Goal: Information Seeking & Learning: Check status

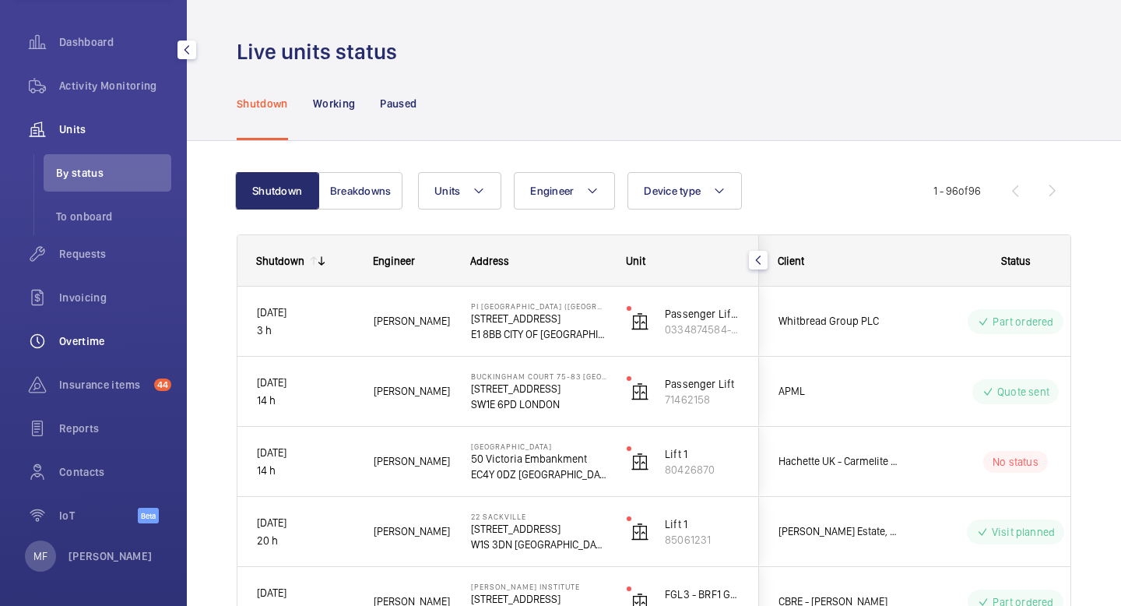
click at [105, 345] on span "Overtime" at bounding box center [115, 341] width 112 height 16
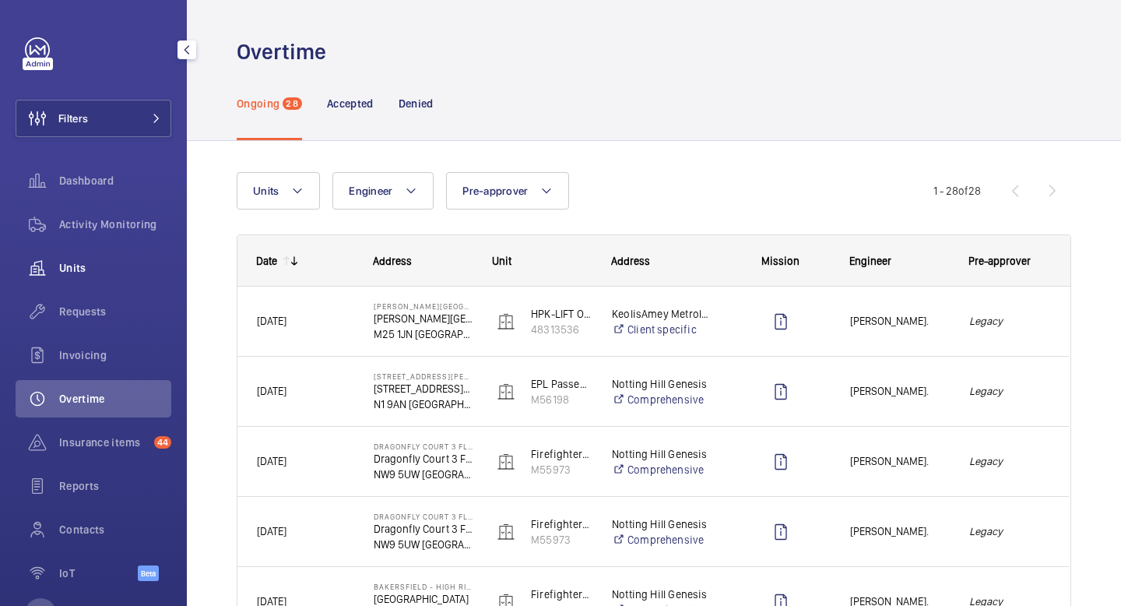
click at [108, 269] on span "Units" at bounding box center [115, 268] width 112 height 16
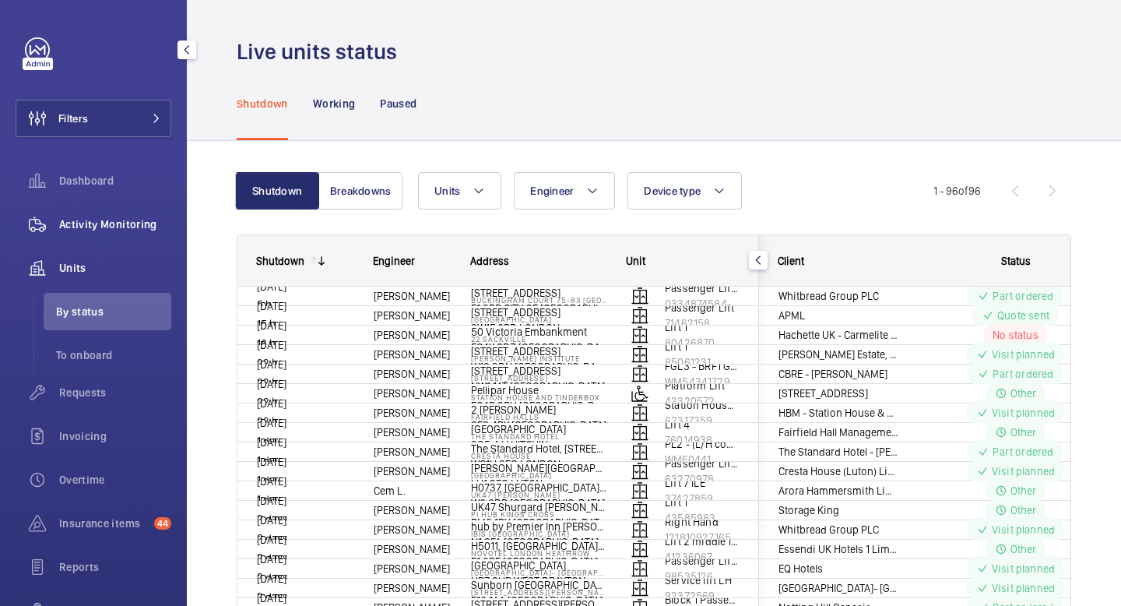
click at [115, 232] on div "Activity Monitoring" at bounding box center [94, 224] width 156 height 37
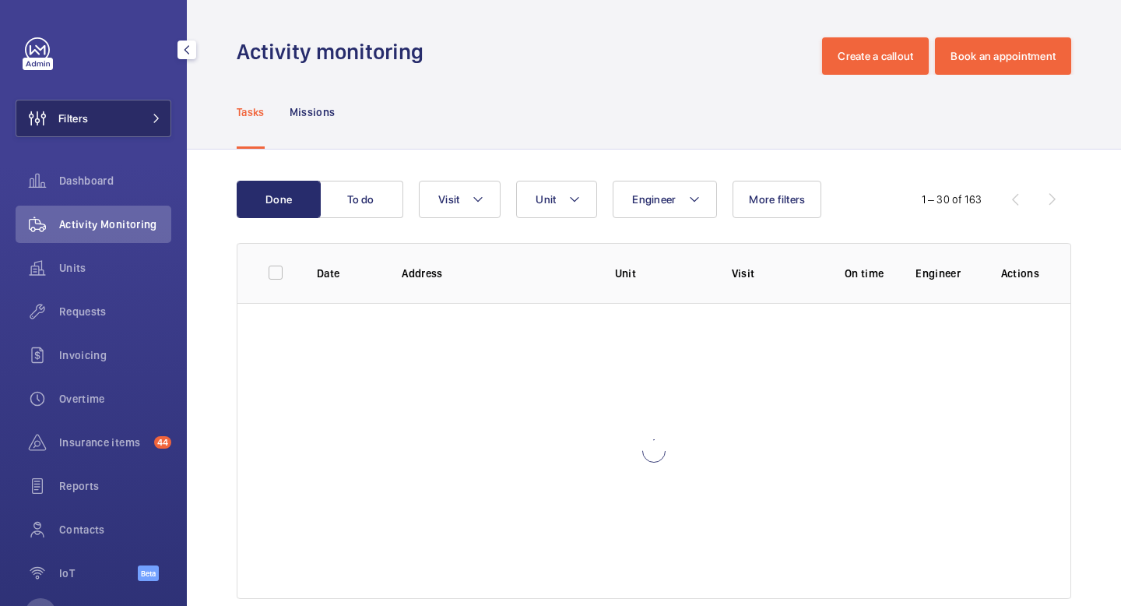
click at [146, 118] on span at bounding box center [151, 118] width 19 height 9
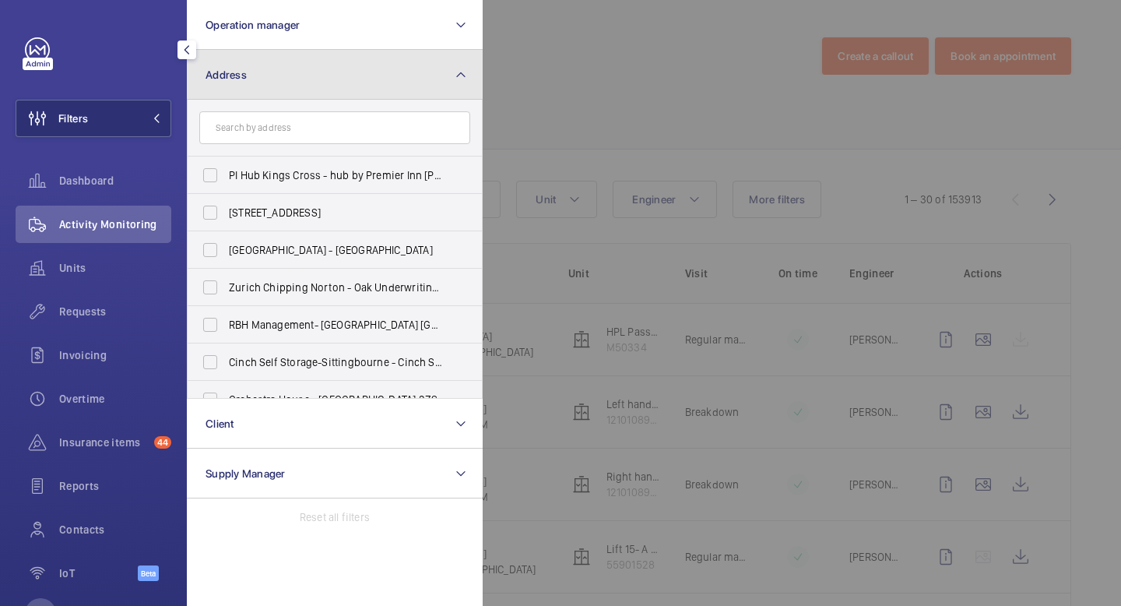
click at [329, 64] on button "Address" at bounding box center [335, 75] width 296 height 50
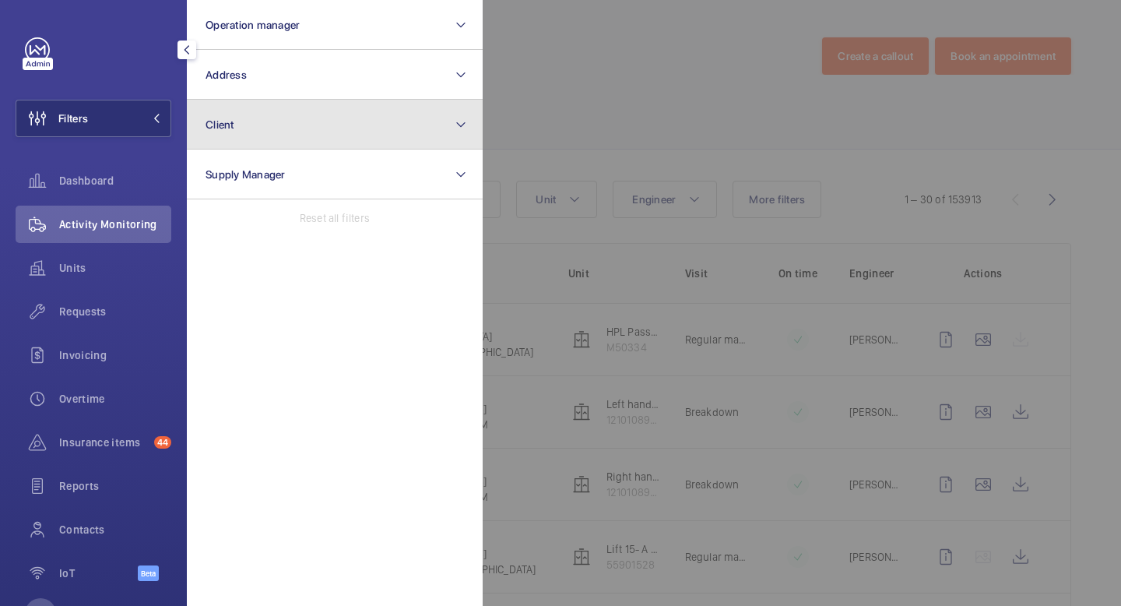
click at [318, 128] on button "Client" at bounding box center [335, 125] width 296 height 50
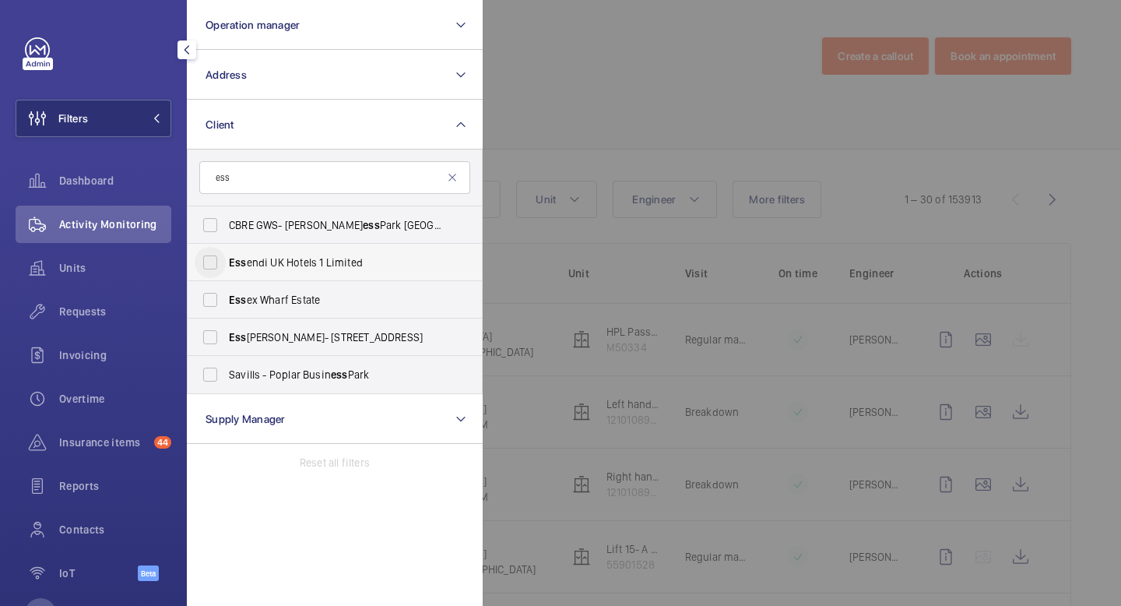
type input "ess"
click at [214, 262] on input "Ess endi UK Hotels 1 Limited" at bounding box center [210, 262] width 31 height 31
checkbox input "true"
click at [156, 113] on span "1" at bounding box center [142, 118] width 37 height 12
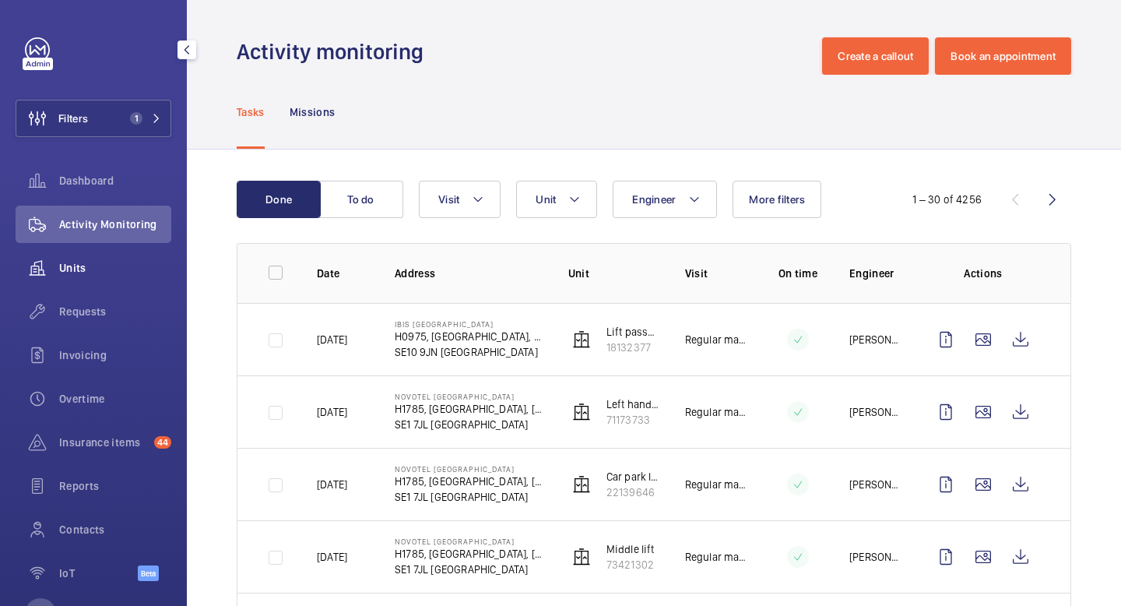
click at [84, 264] on span "Units" at bounding box center [115, 268] width 112 height 16
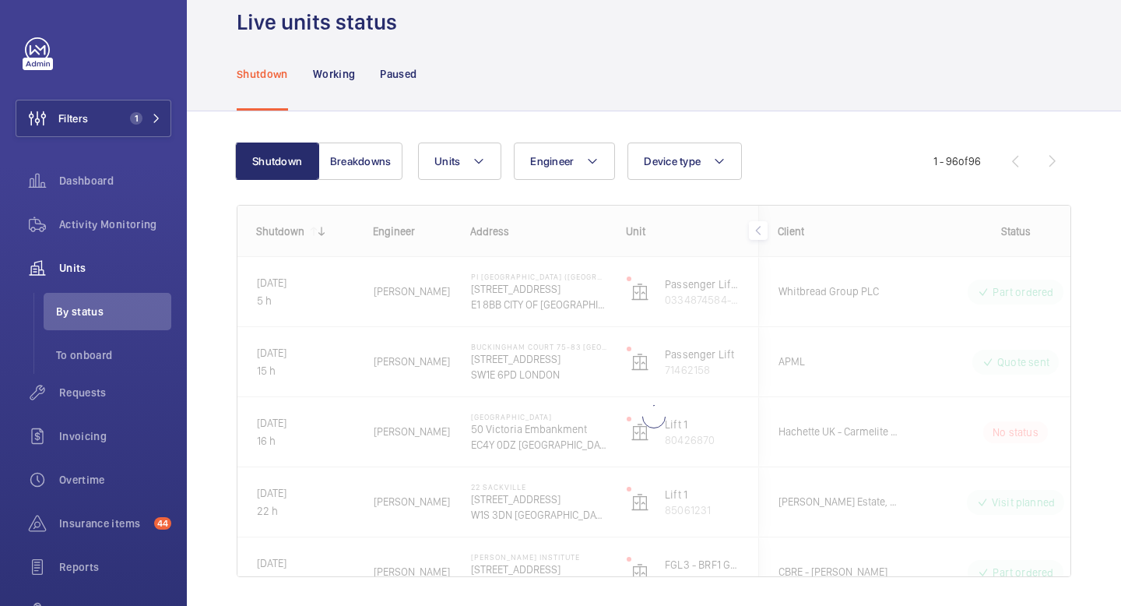
scroll to position [39, 0]
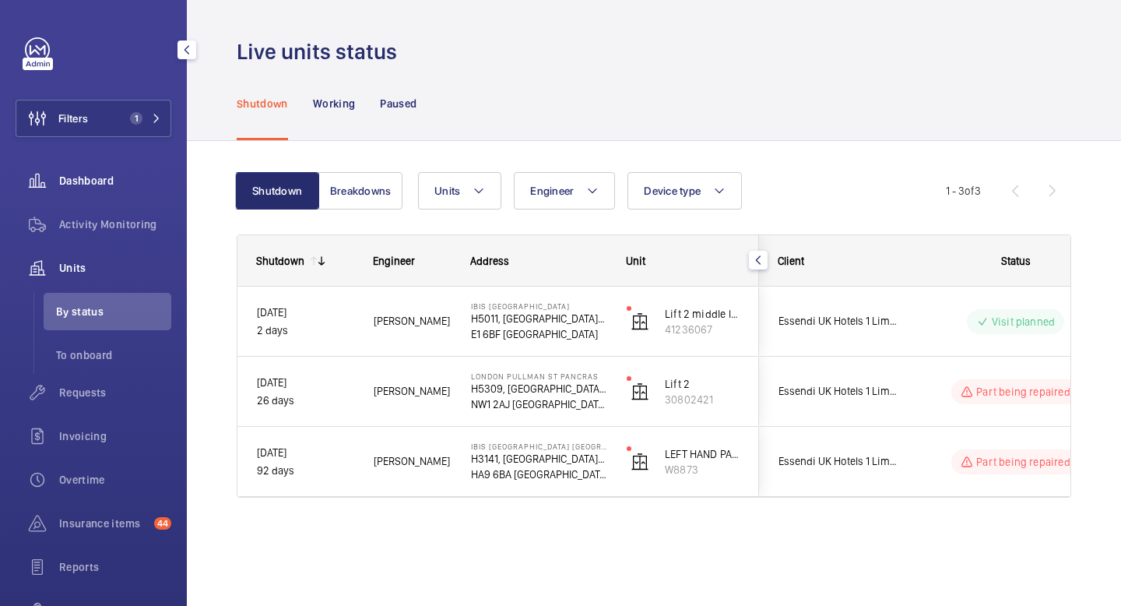
click at [111, 178] on span "Dashboard" at bounding box center [115, 181] width 112 height 16
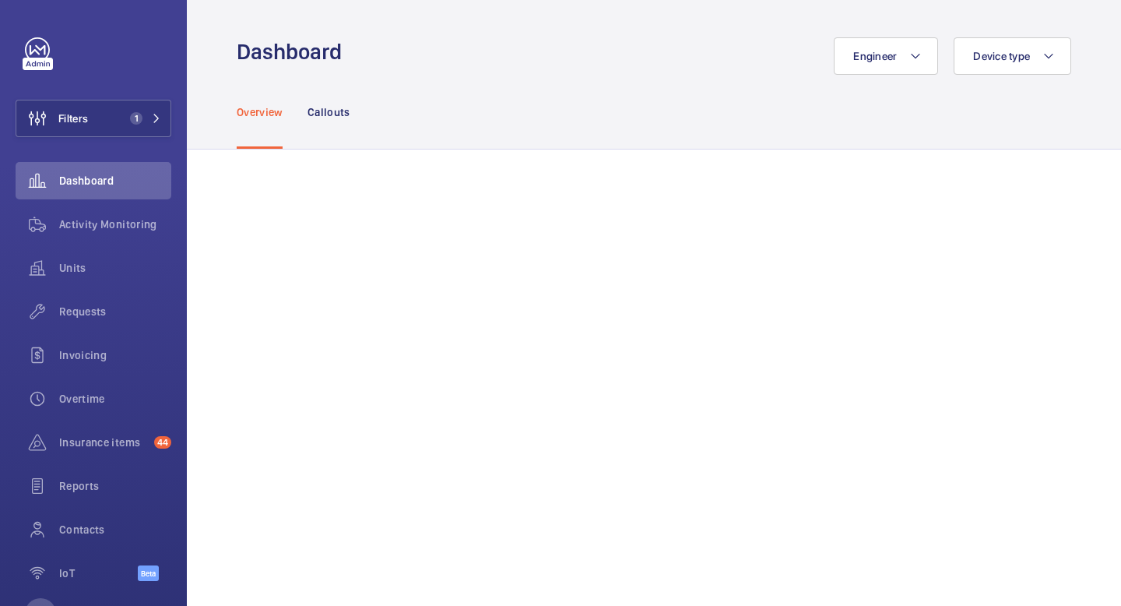
scroll to position [1, 0]
click at [330, 115] on p "Callouts" at bounding box center [329, 112] width 43 height 16
click at [264, 106] on p "Overview" at bounding box center [260, 112] width 46 height 16
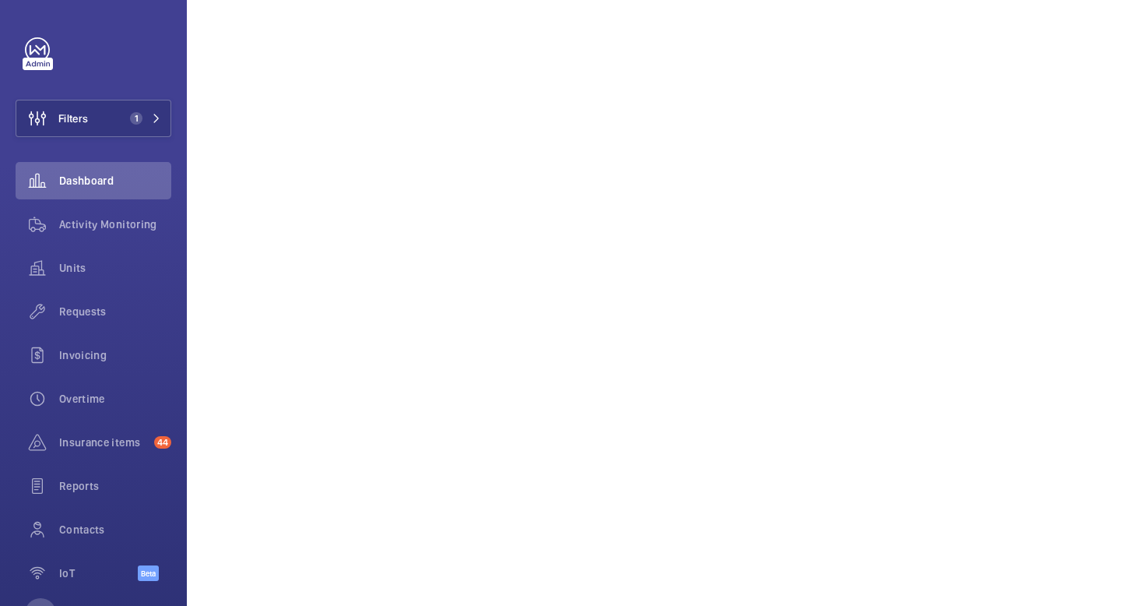
scroll to position [1564, 0]
click at [64, 270] on span "Units" at bounding box center [115, 268] width 112 height 16
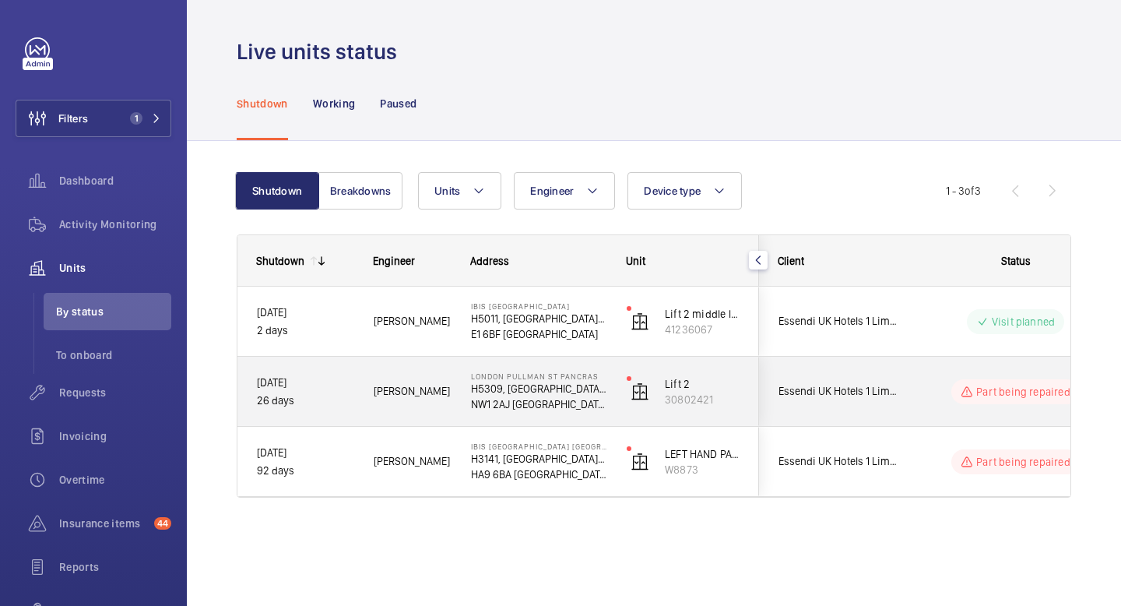
click at [786, 401] on div "Essendi UK Hotels 1 Limited" at bounding box center [829, 391] width 139 height 49
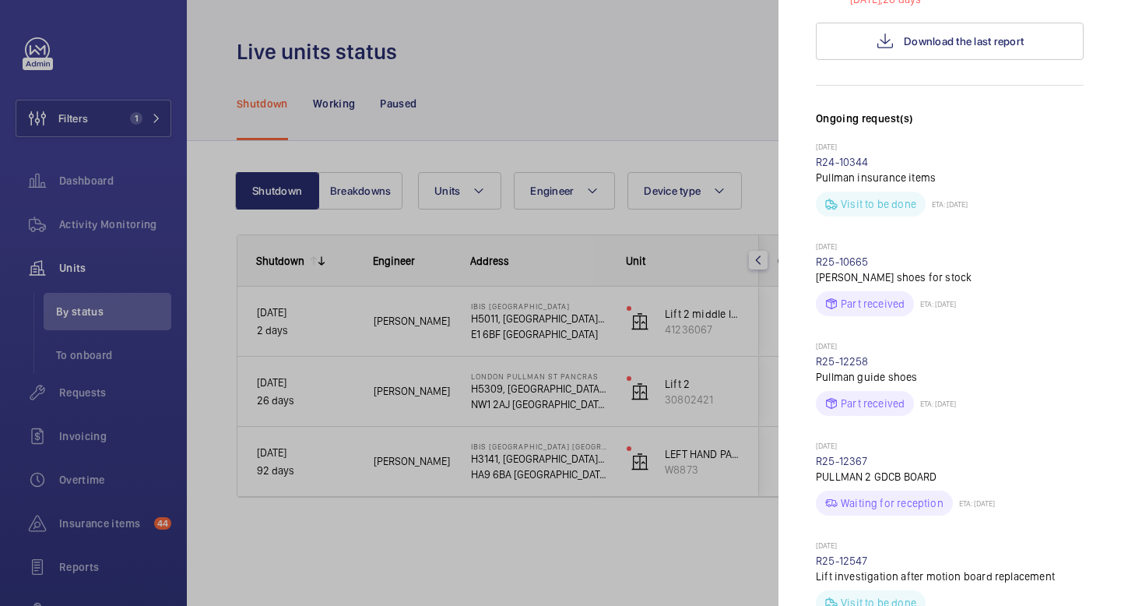
scroll to position [470, 0]
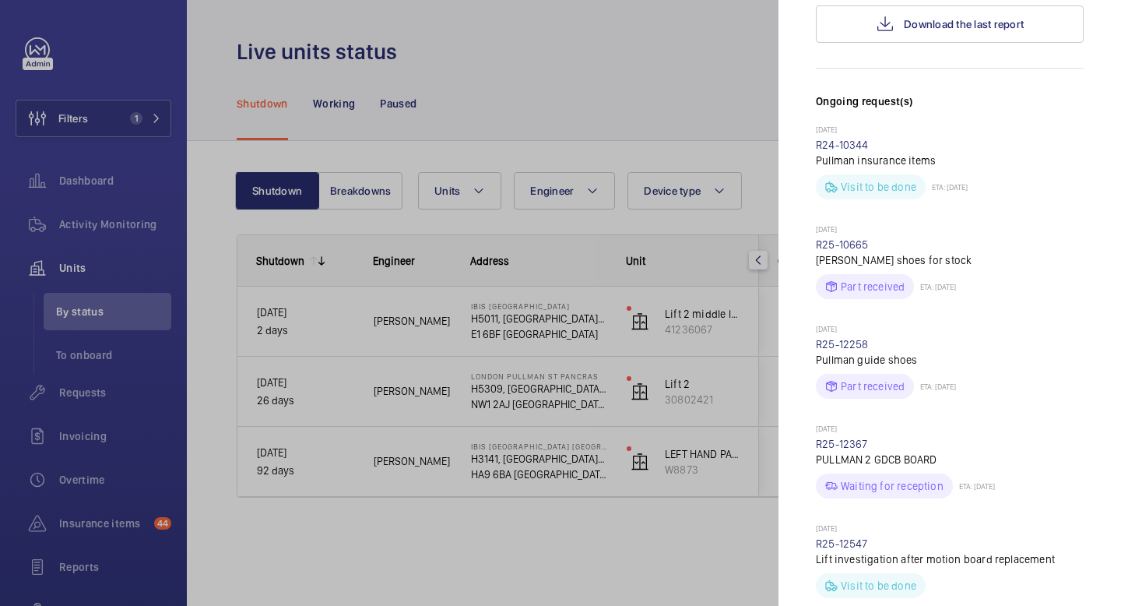
drag, startPoint x: 785, startPoint y: 468, endPoint x: 818, endPoint y: 494, distance: 42.2
click at [818, 494] on mat-sidenav "Stopped unit [GEOGRAPHIC_DATA] PULLMAN ST PANCRAS H5309, [GEOGRAPHIC_DATA], [ST…" at bounding box center [950, 303] width 343 height 606
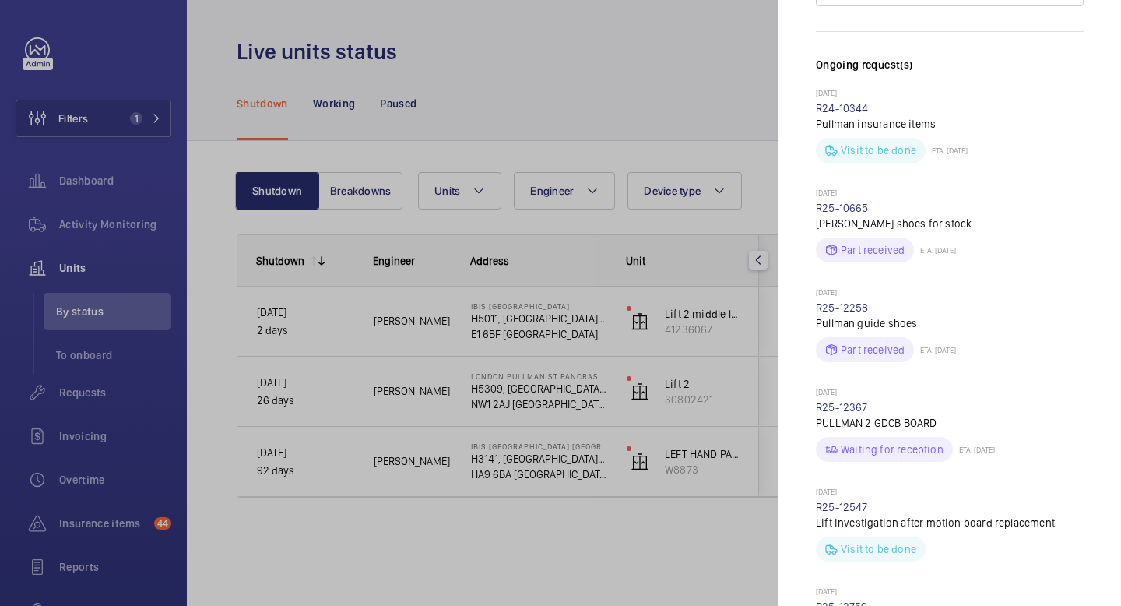
scroll to position [495, 0]
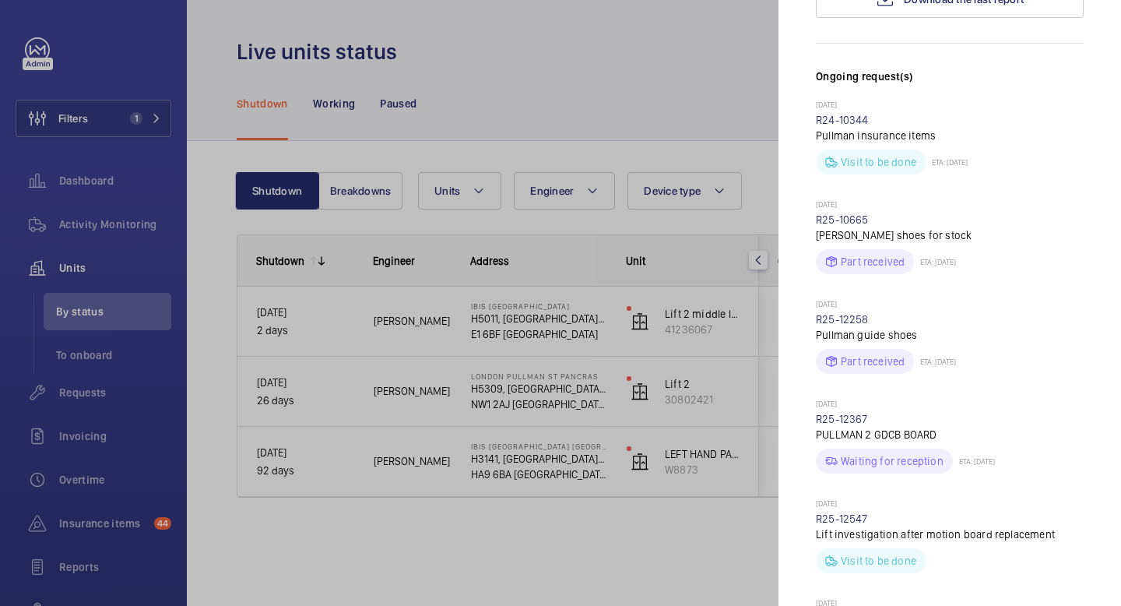
click at [663, 78] on div at bounding box center [560, 303] width 1121 height 606
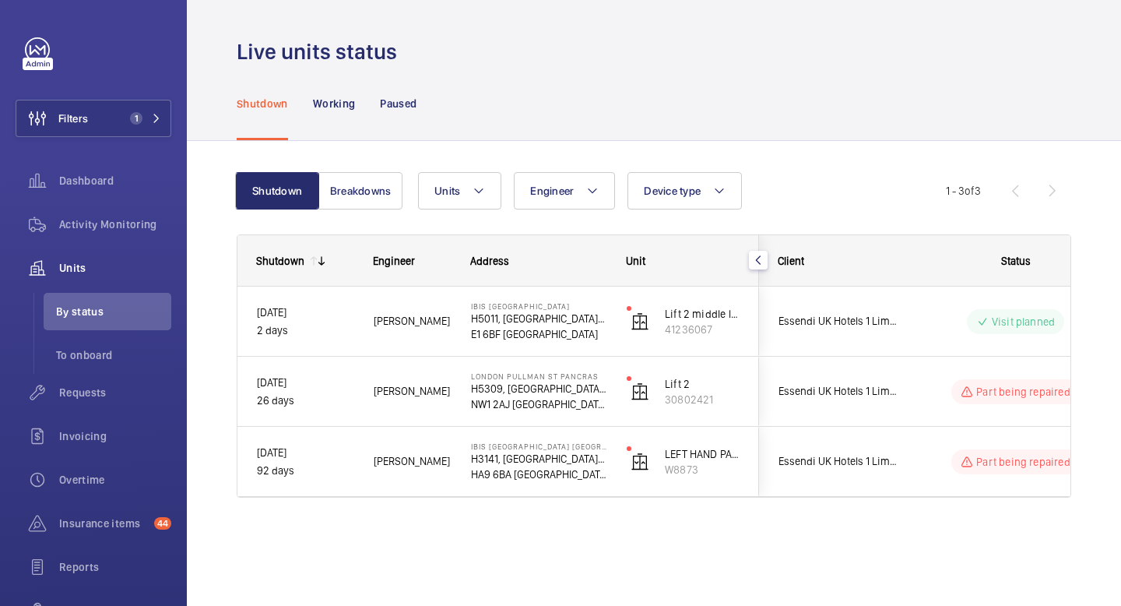
scroll to position [0, 0]
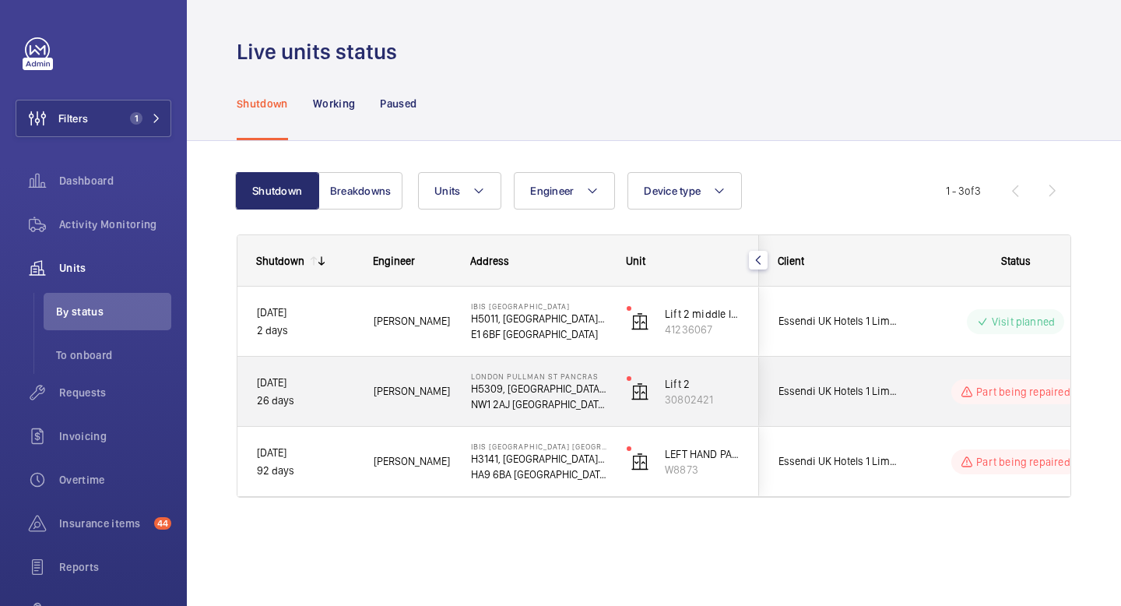
click at [442, 407] on div "[PERSON_NAME]" at bounding box center [403, 391] width 96 height 49
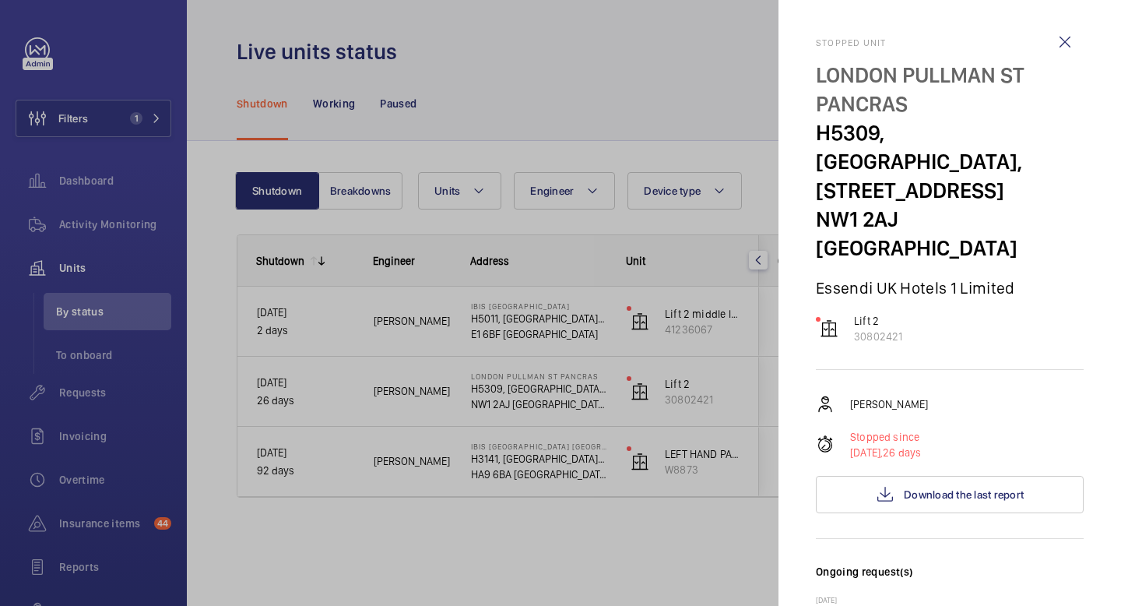
click at [626, 153] on div at bounding box center [560, 303] width 1121 height 606
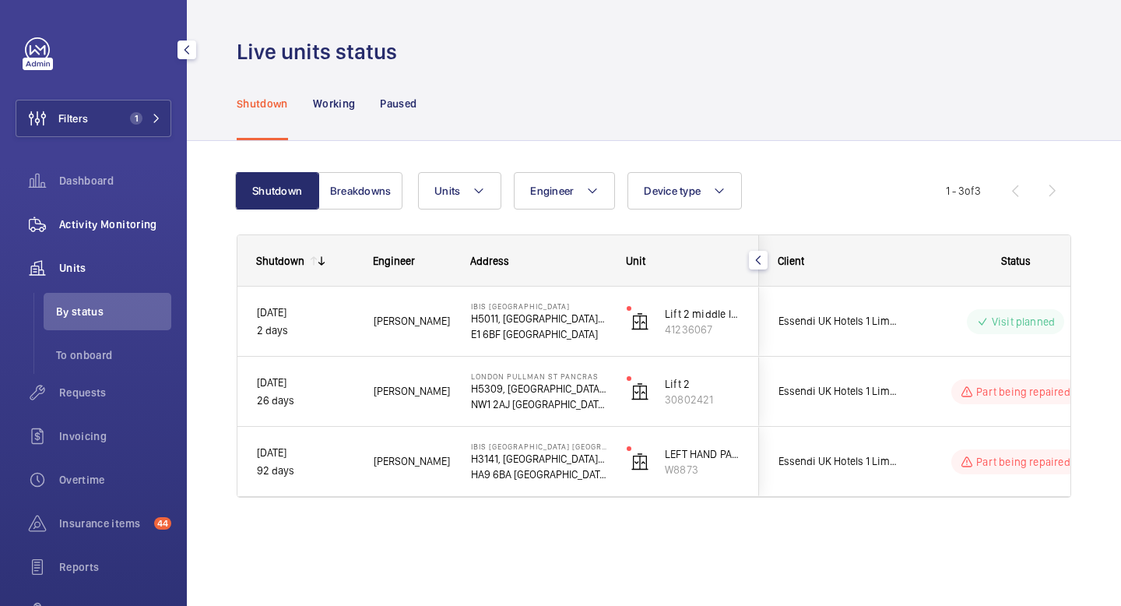
click at [100, 226] on span "Activity Monitoring" at bounding box center [115, 224] width 112 height 16
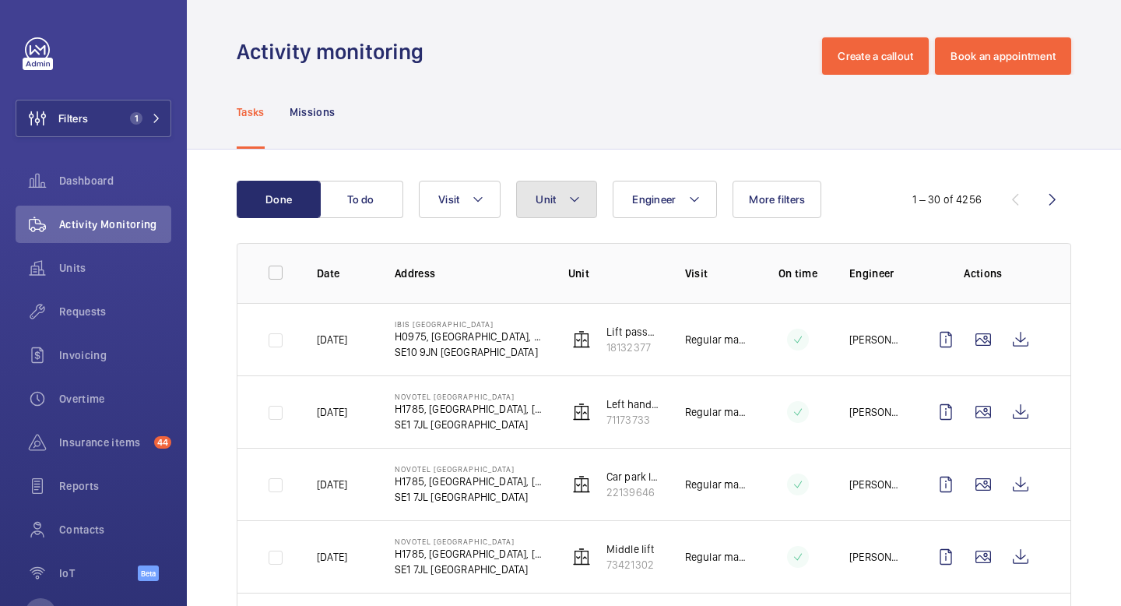
click at [569, 208] on mat-icon at bounding box center [574, 199] width 12 height 19
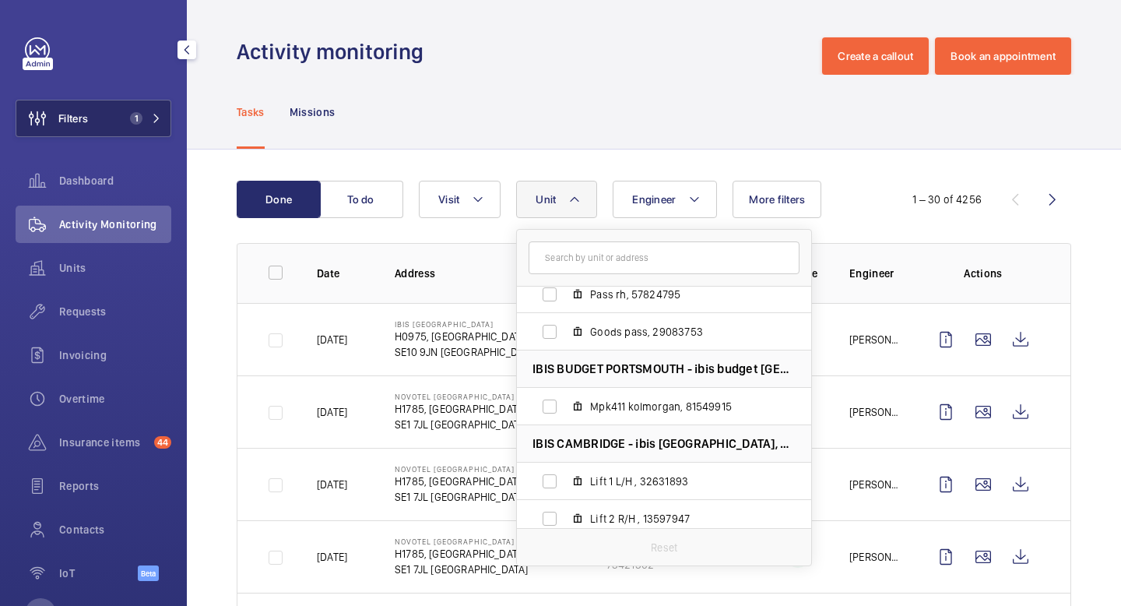
click at [159, 112] on span "1" at bounding box center [142, 118] width 37 height 12
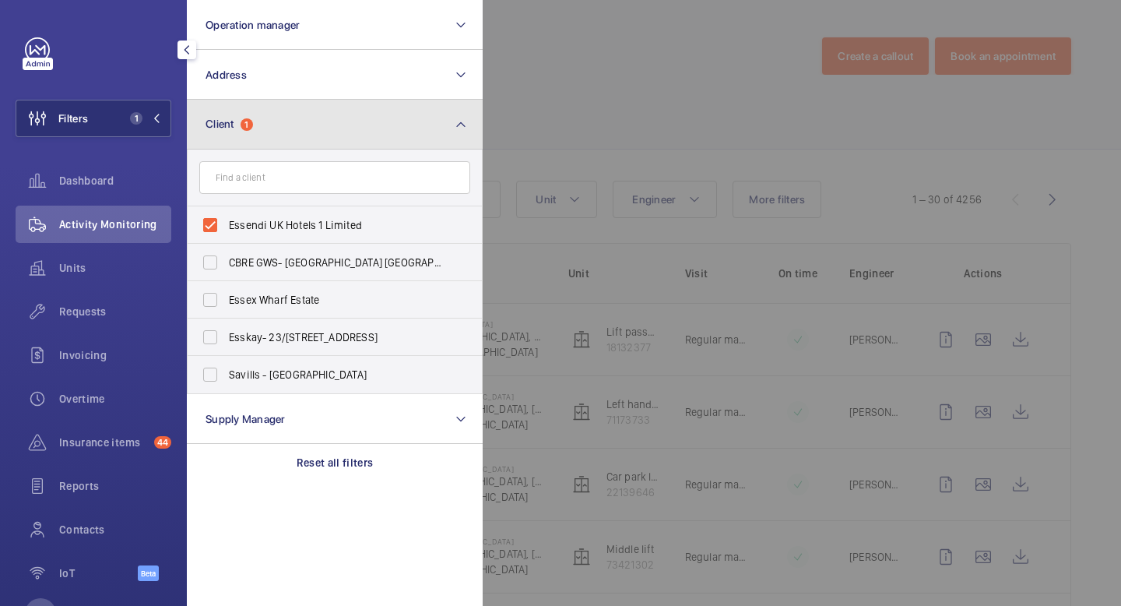
click at [285, 129] on button "Client 1" at bounding box center [335, 125] width 296 height 50
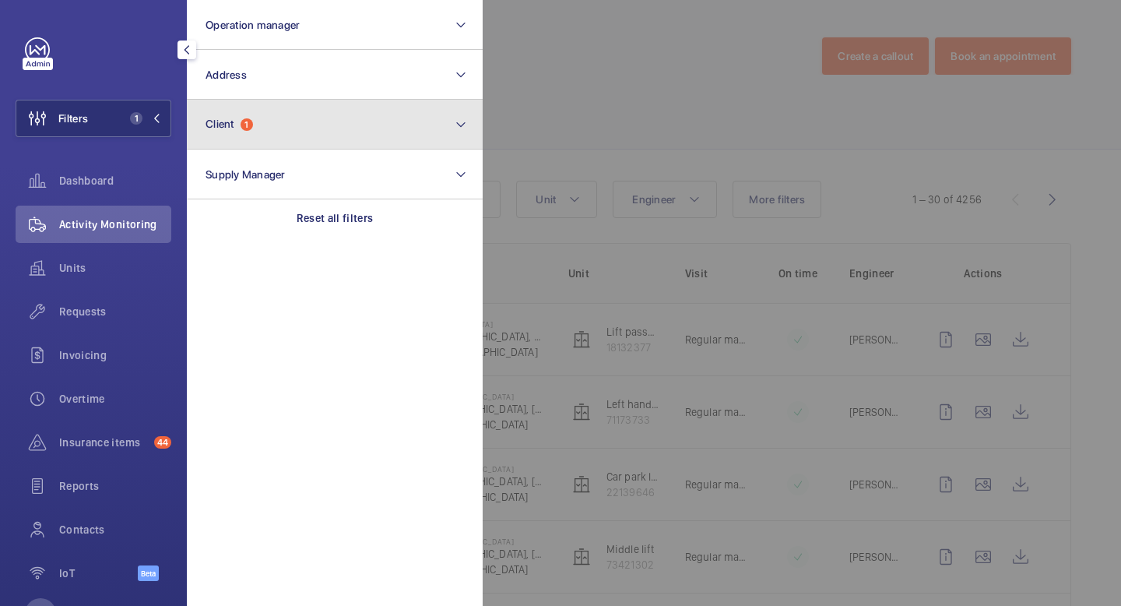
click at [391, 119] on button "Client 1" at bounding box center [335, 125] width 296 height 50
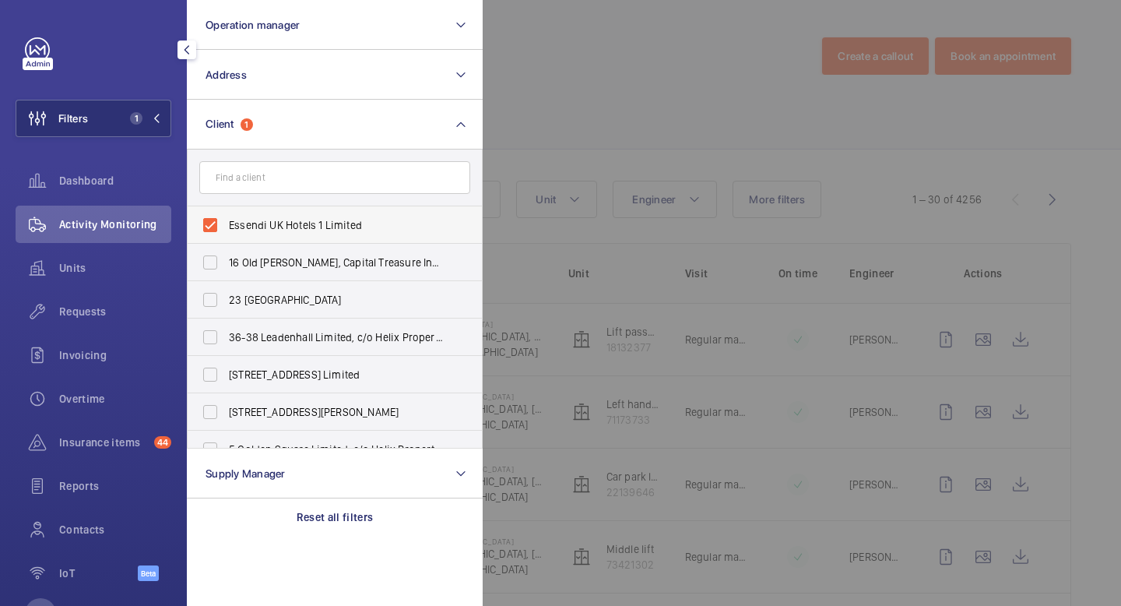
click at [345, 230] on span "Essendi UK Hotels 1 Limited" at bounding box center [336, 225] width 214 height 16
click at [226, 230] on input "Essendi UK Hotels 1 Limited" at bounding box center [210, 224] width 31 height 31
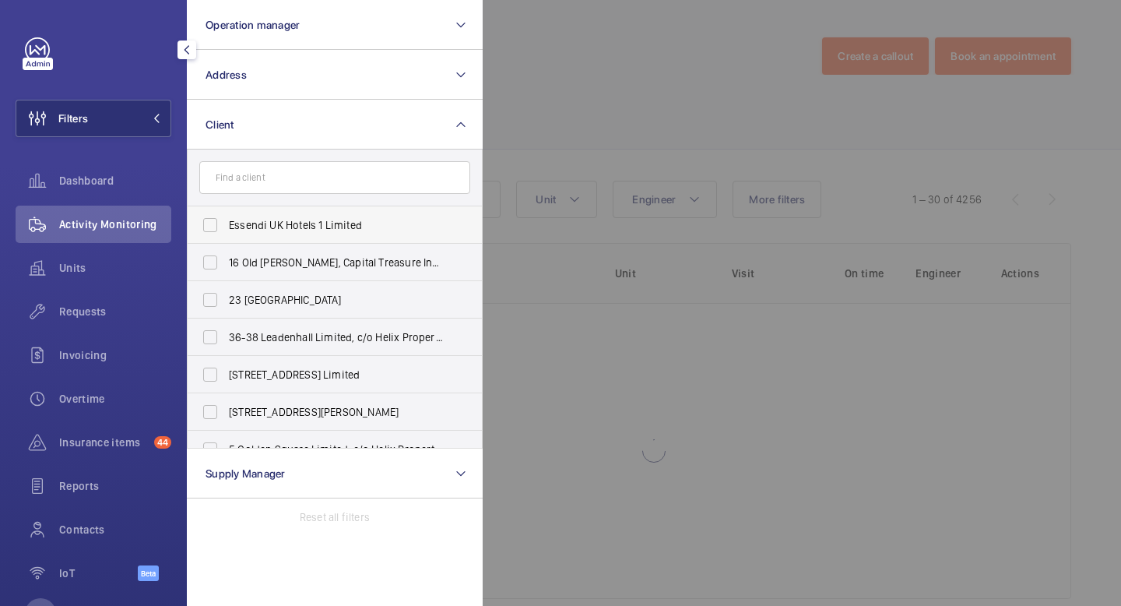
click at [346, 223] on span "Essendi UK Hotels 1 Limited" at bounding box center [336, 225] width 214 height 16
click at [226, 223] on input "Essendi UK Hotels 1 Limited" at bounding box center [210, 224] width 31 height 31
checkbox input "true"
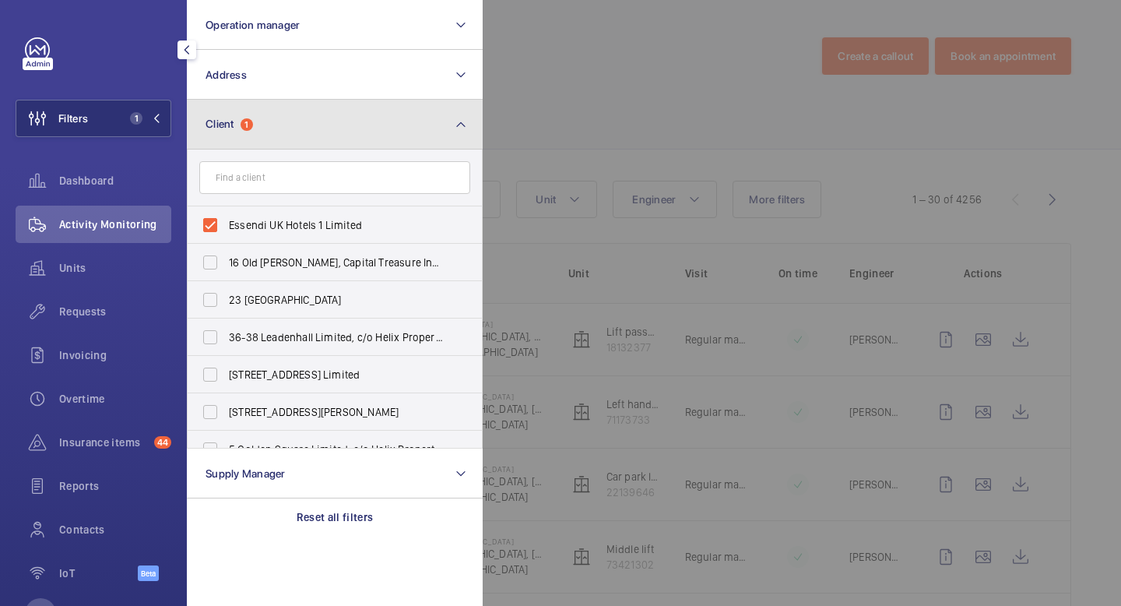
click at [403, 129] on button "Client 1" at bounding box center [335, 125] width 296 height 50
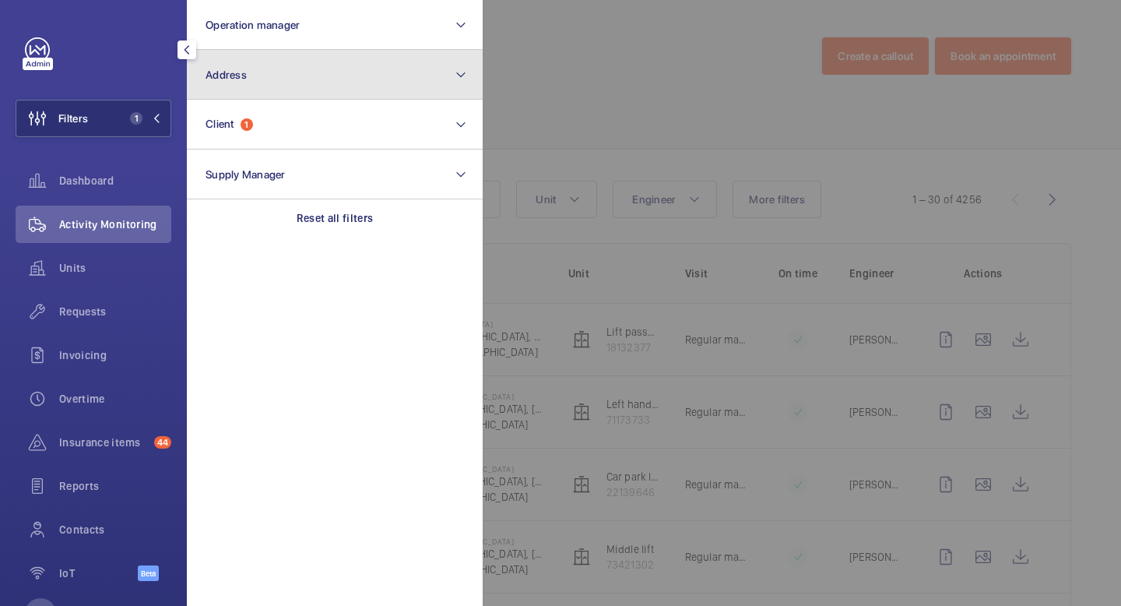
click at [419, 80] on button "Address" at bounding box center [335, 75] width 296 height 50
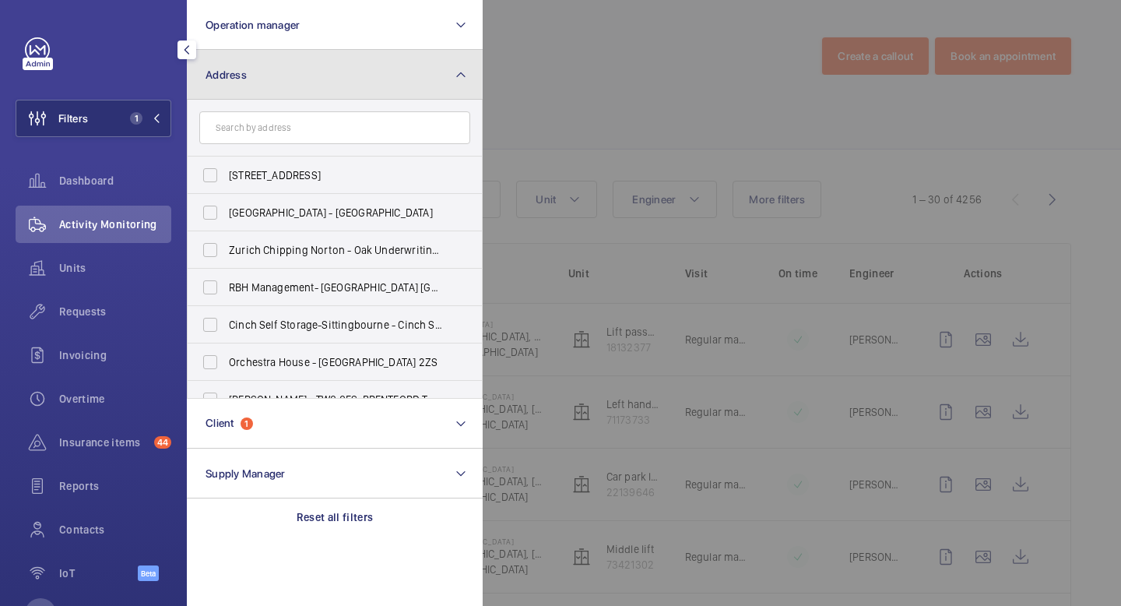
click at [415, 82] on button "Address" at bounding box center [335, 75] width 296 height 50
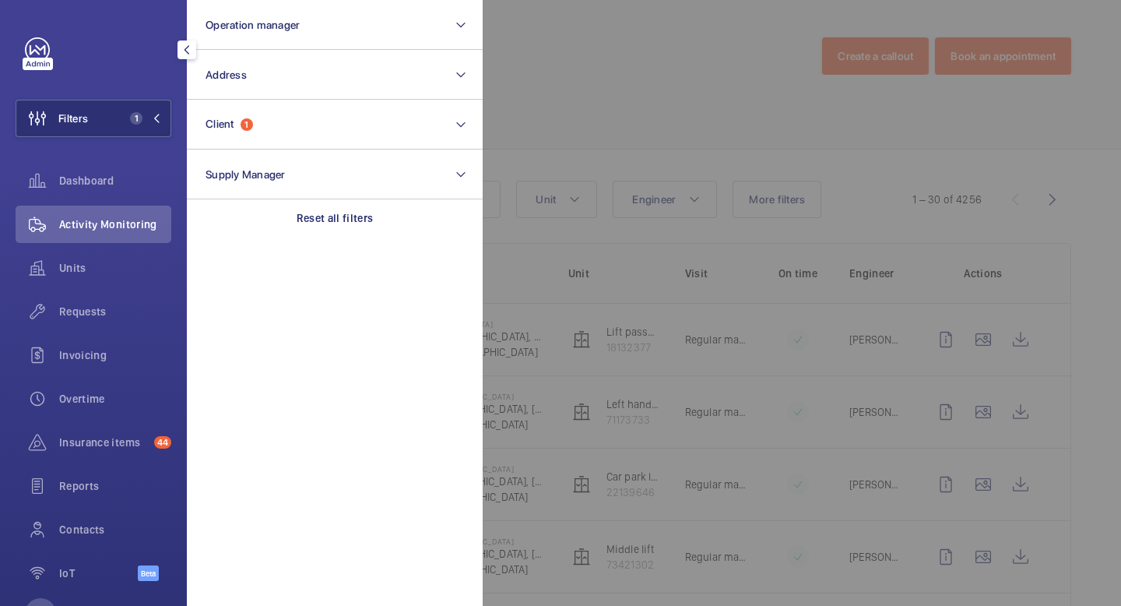
click at [76, 287] on div "Units" at bounding box center [94, 271] width 156 height 44
click at [78, 272] on span "Units" at bounding box center [115, 268] width 112 height 16
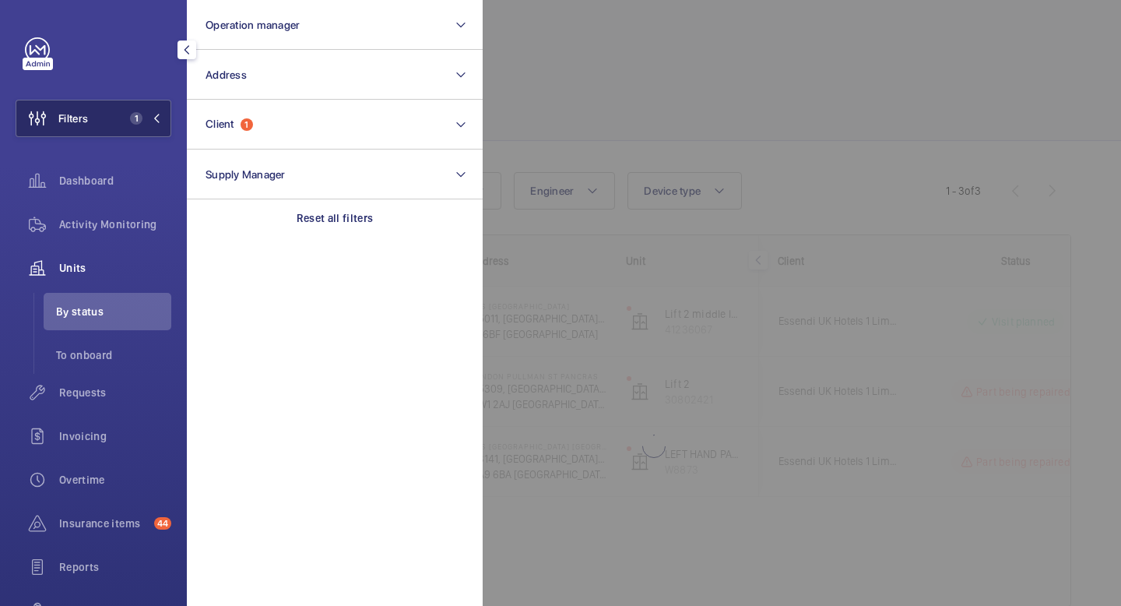
click at [163, 116] on button "Filters 1" at bounding box center [94, 118] width 156 height 37
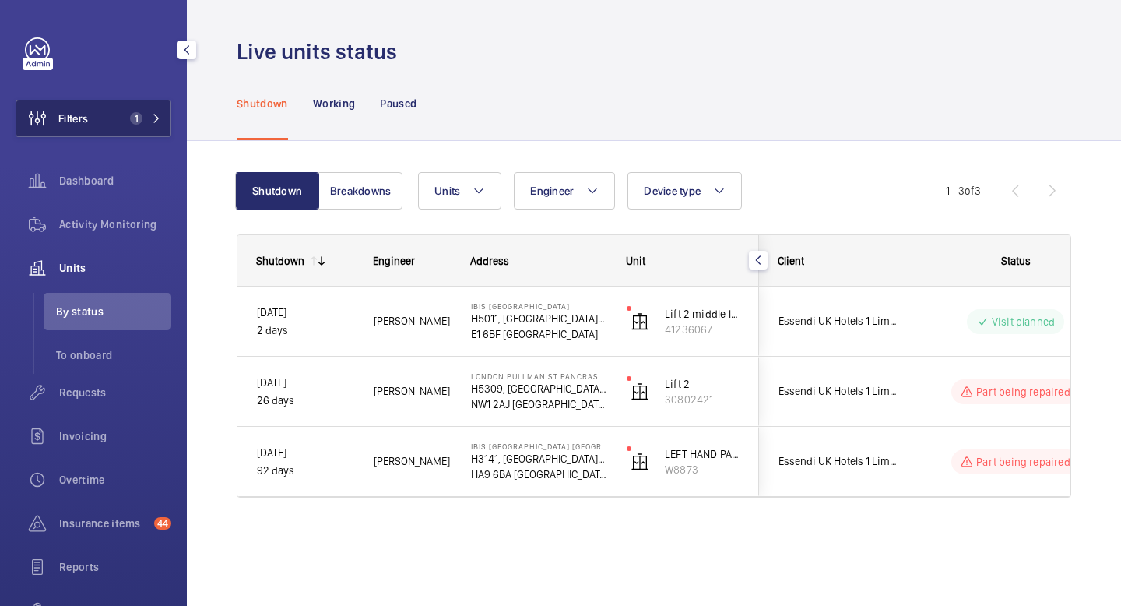
click at [111, 125] on button "Filters 1" at bounding box center [94, 118] width 156 height 37
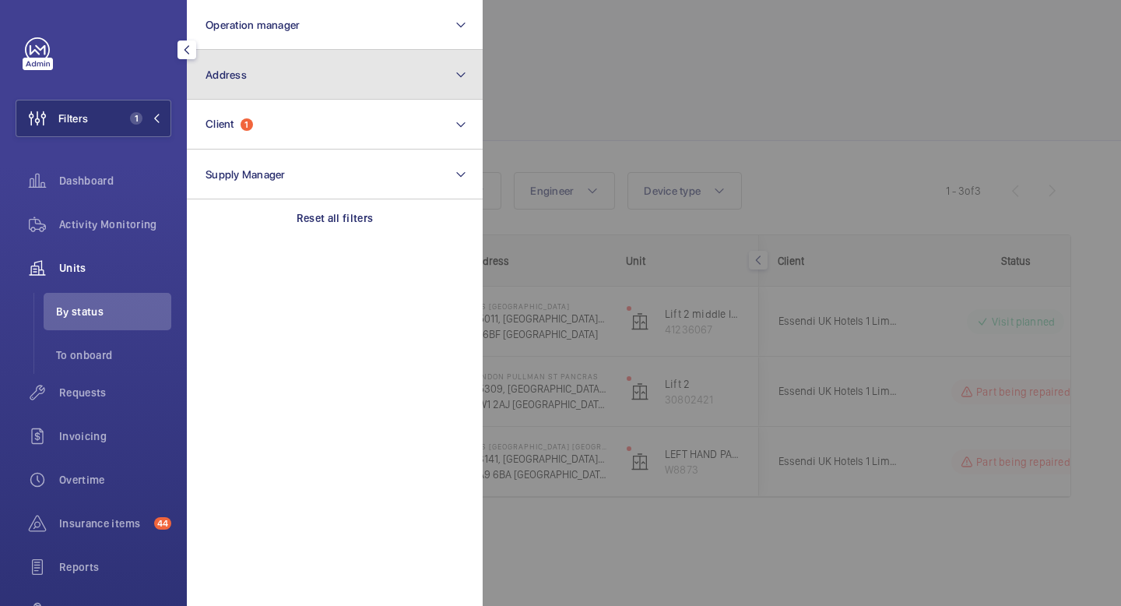
click at [264, 84] on button "Address" at bounding box center [335, 75] width 296 height 50
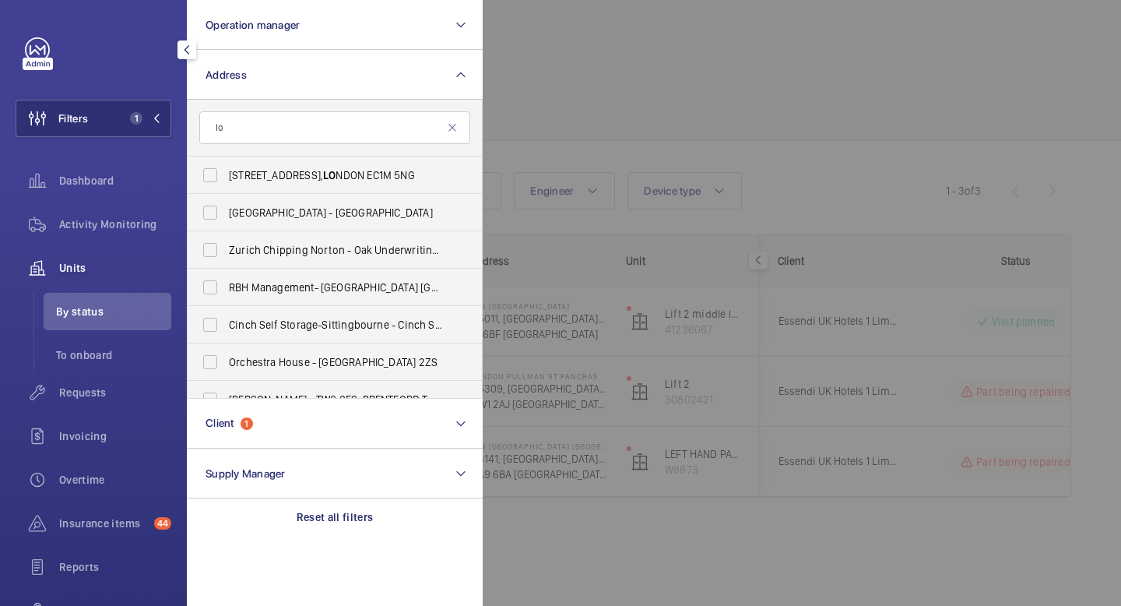
type input "l"
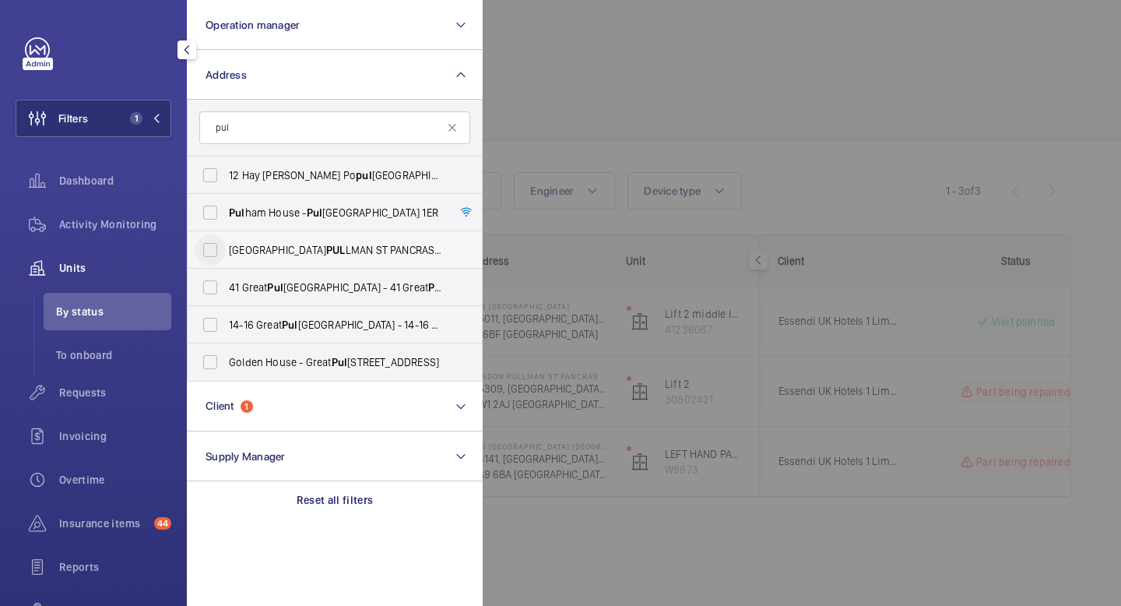
type input "pul"
click at [218, 251] on input "LONDON PUL LMAN ST PANCRAS - H5309, [GEOGRAPHIC_DATA] PUL [GEOGRAPHIC_DATA], [S…" at bounding box center [210, 249] width 31 height 31
checkbox input "true"
click at [189, 47] on mat-icon "button" at bounding box center [187, 50] width 19 height 12
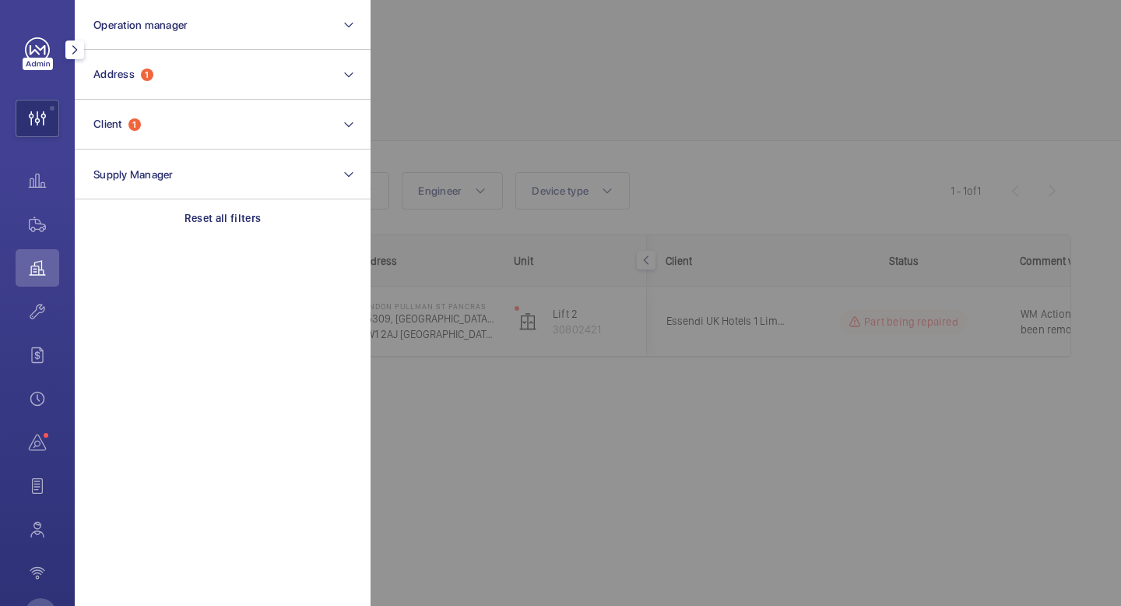
click at [71, 47] on mat-icon "button" at bounding box center [74, 50] width 19 height 12
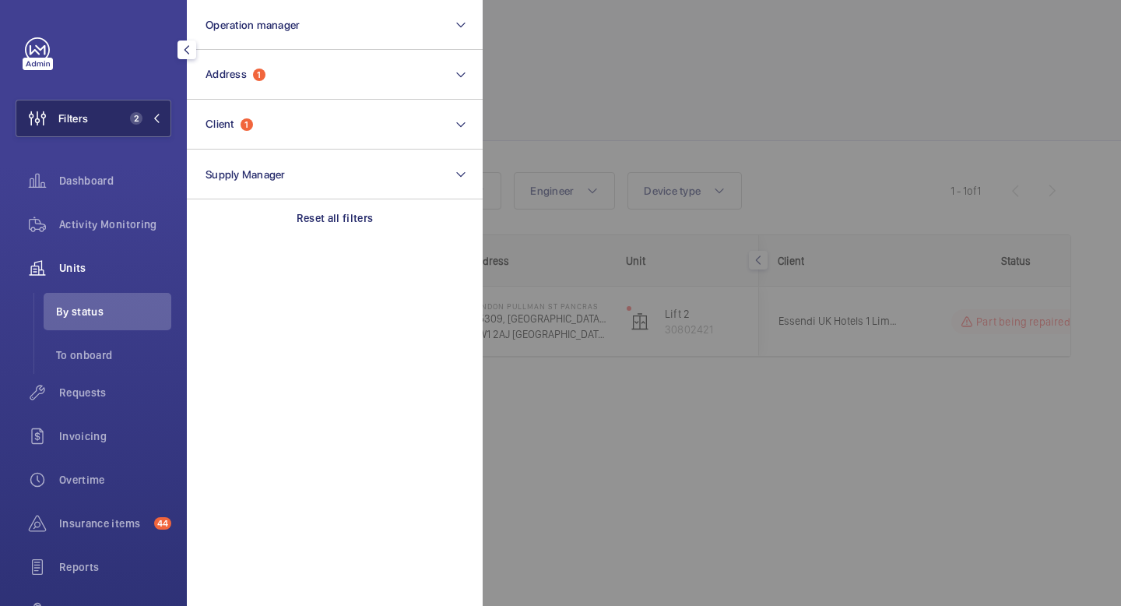
click at [158, 118] on mat-icon at bounding box center [156, 118] width 9 height 9
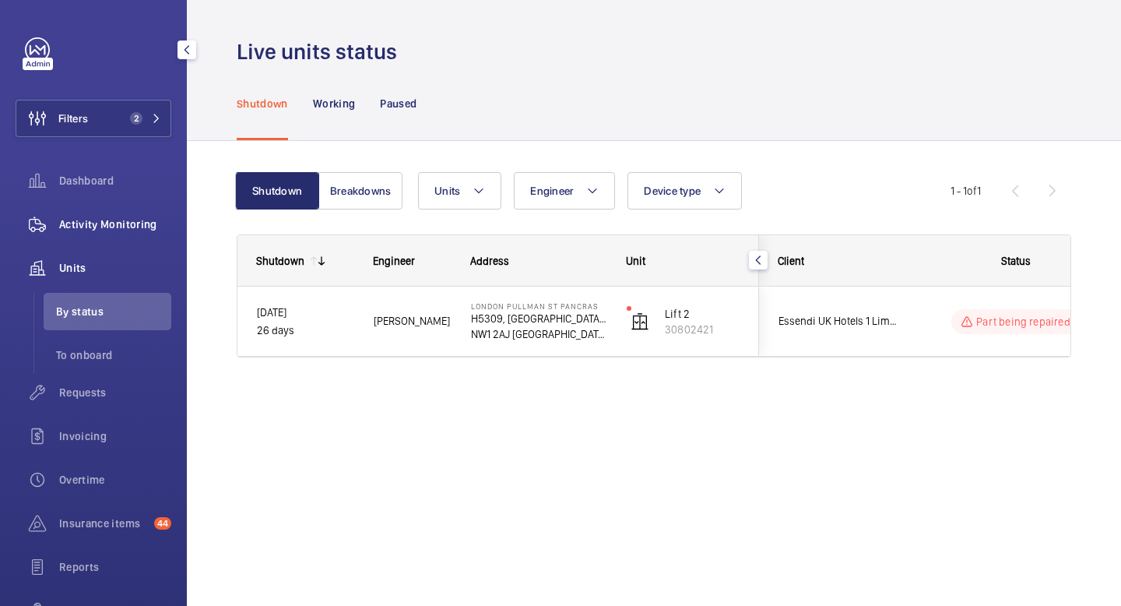
click at [114, 212] on div "Activity Monitoring" at bounding box center [94, 224] width 156 height 37
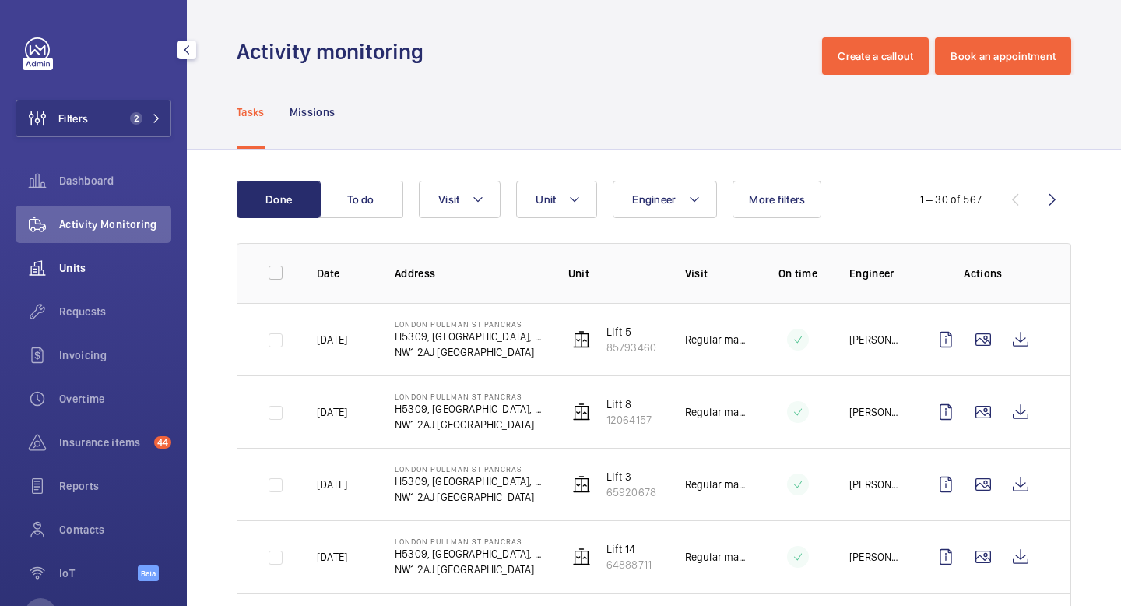
click at [104, 273] on span "Units" at bounding box center [115, 268] width 112 height 16
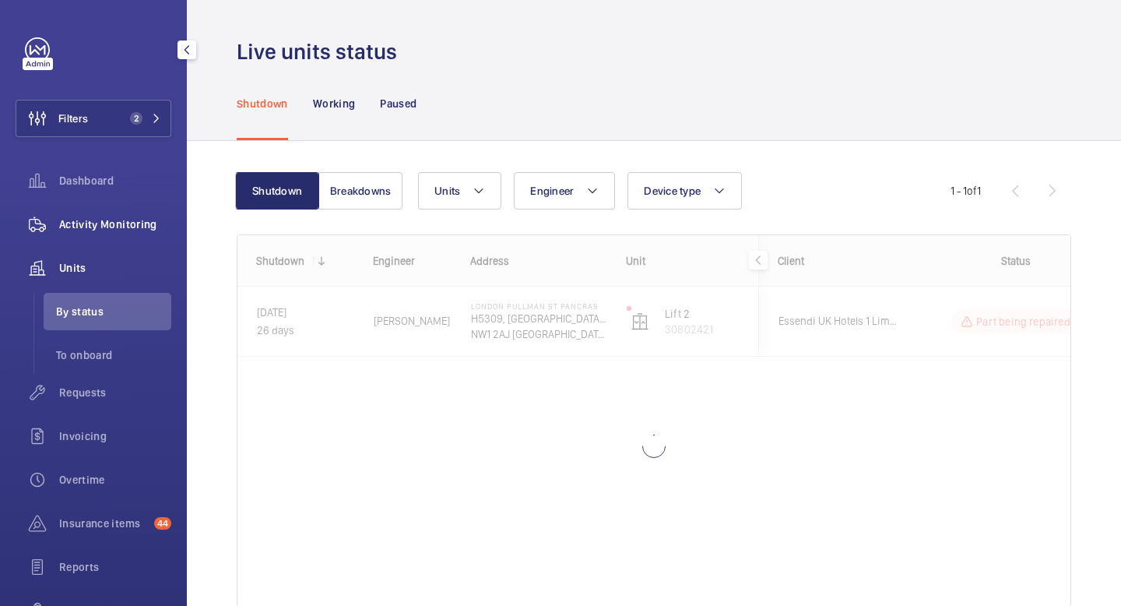
click at [104, 222] on span "Activity Monitoring" at bounding box center [115, 224] width 112 height 16
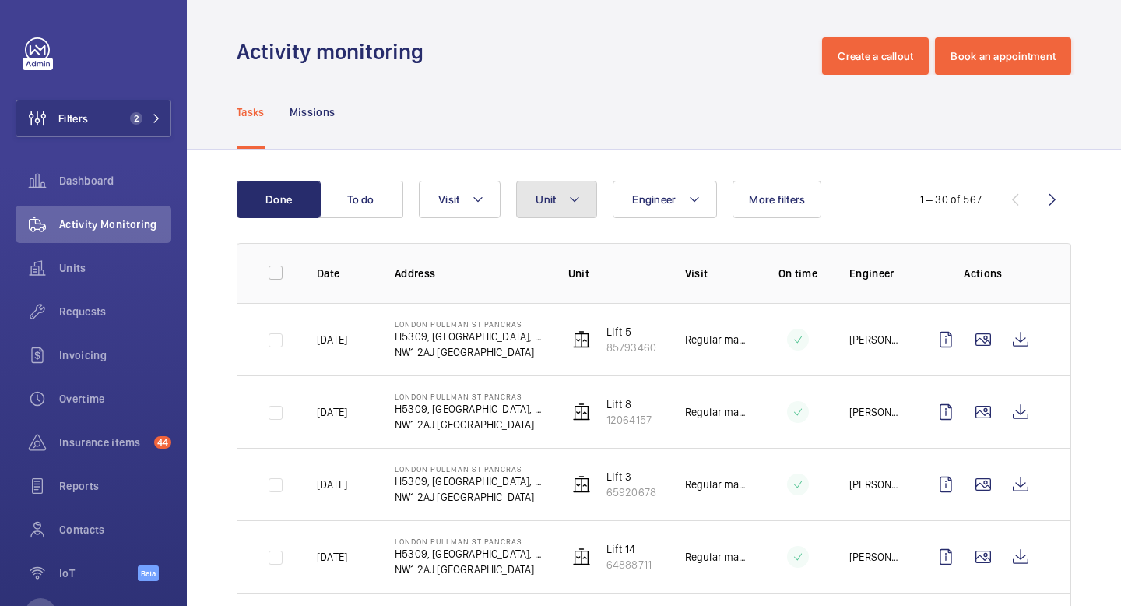
click at [582, 209] on button "Unit" at bounding box center [556, 199] width 81 height 37
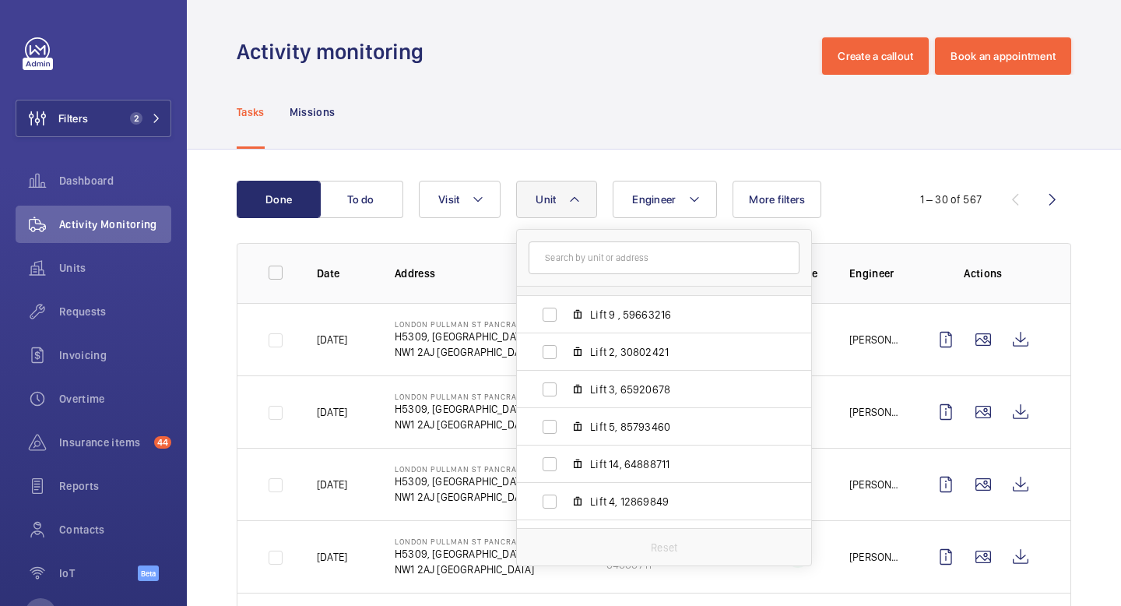
scroll to position [100, 0]
click at [550, 357] on input "Lift 2, 30802421" at bounding box center [549, 354] width 31 height 31
checkbox input "true"
click at [592, 210] on button "Unit 1" at bounding box center [561, 199] width 90 height 37
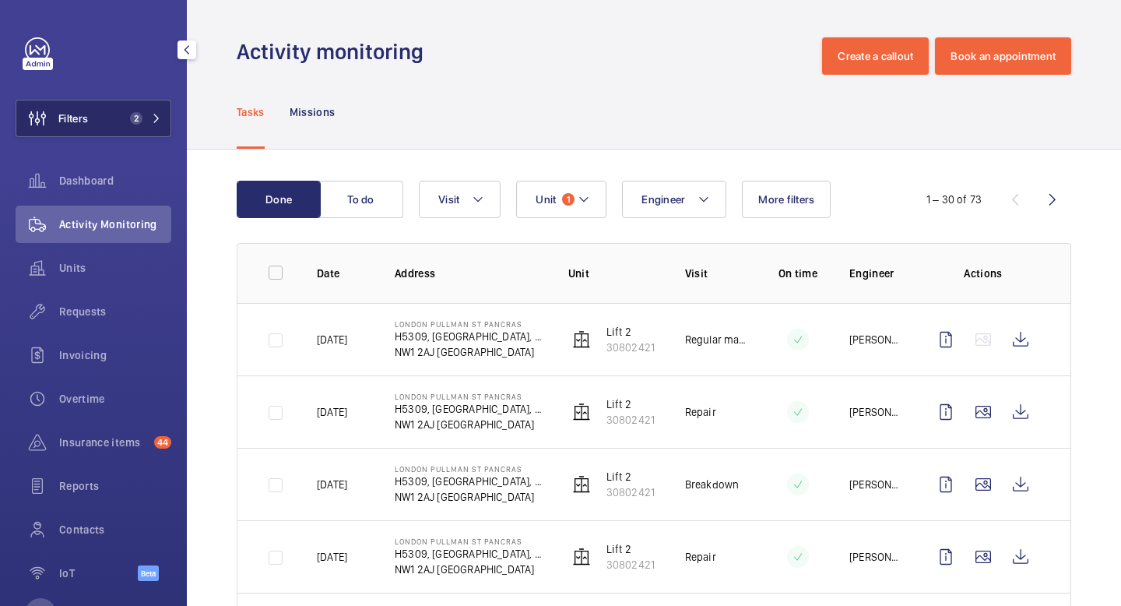
click at [149, 129] on button "Filters 2" at bounding box center [94, 118] width 156 height 37
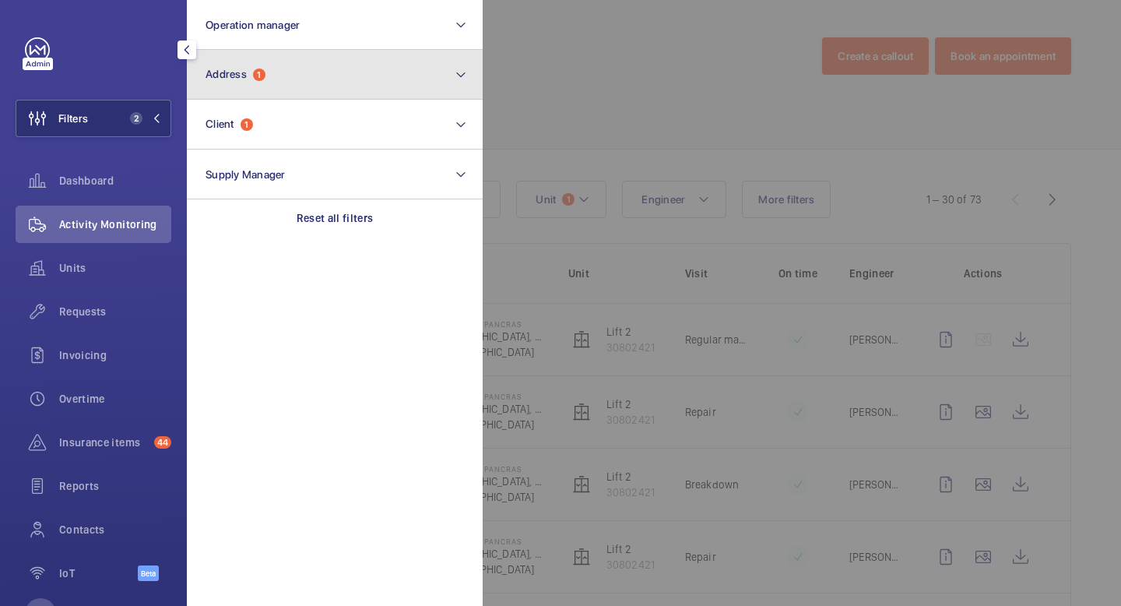
click at [262, 76] on span "1" at bounding box center [259, 75] width 12 height 12
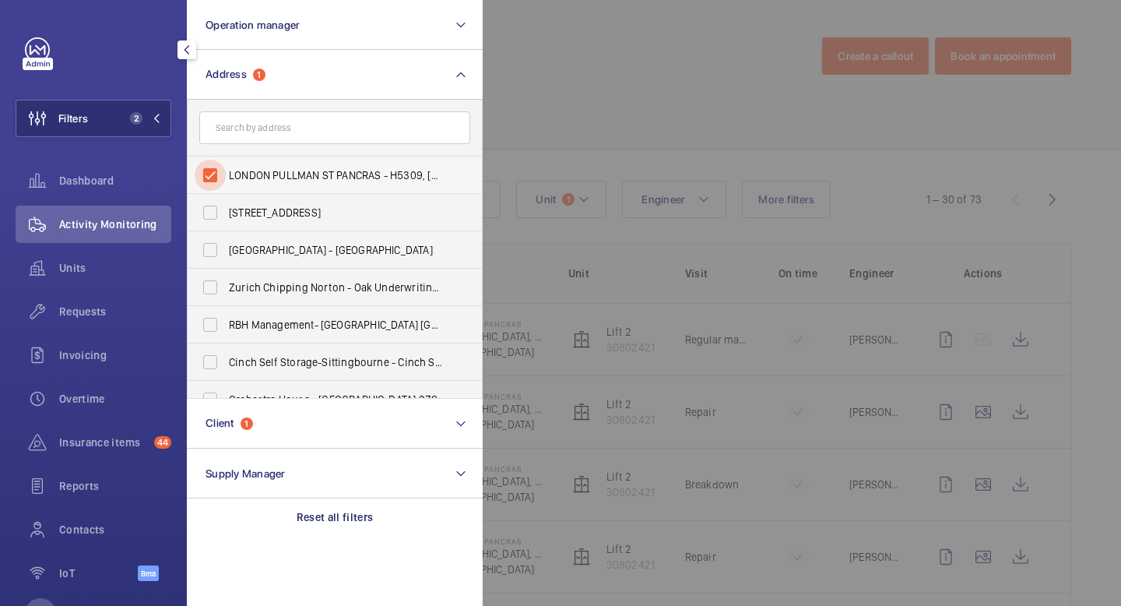
drag, startPoint x: 215, startPoint y: 175, endPoint x: 227, endPoint y: 166, distance: 15.0
click at [223, 171] on input "LONDON PULLMAN ST PANCRAS - H5309, [GEOGRAPHIC_DATA], [STREET_ADDRESS]" at bounding box center [210, 175] width 31 height 31
checkbox input "false"
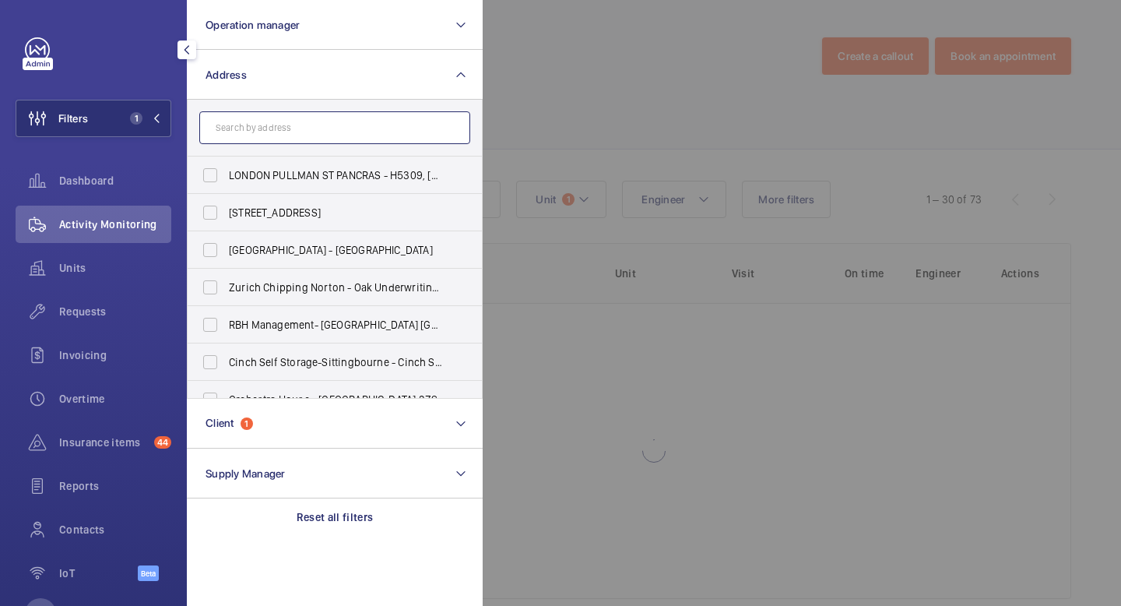
click at [244, 133] on input "text" at bounding box center [334, 127] width 271 height 33
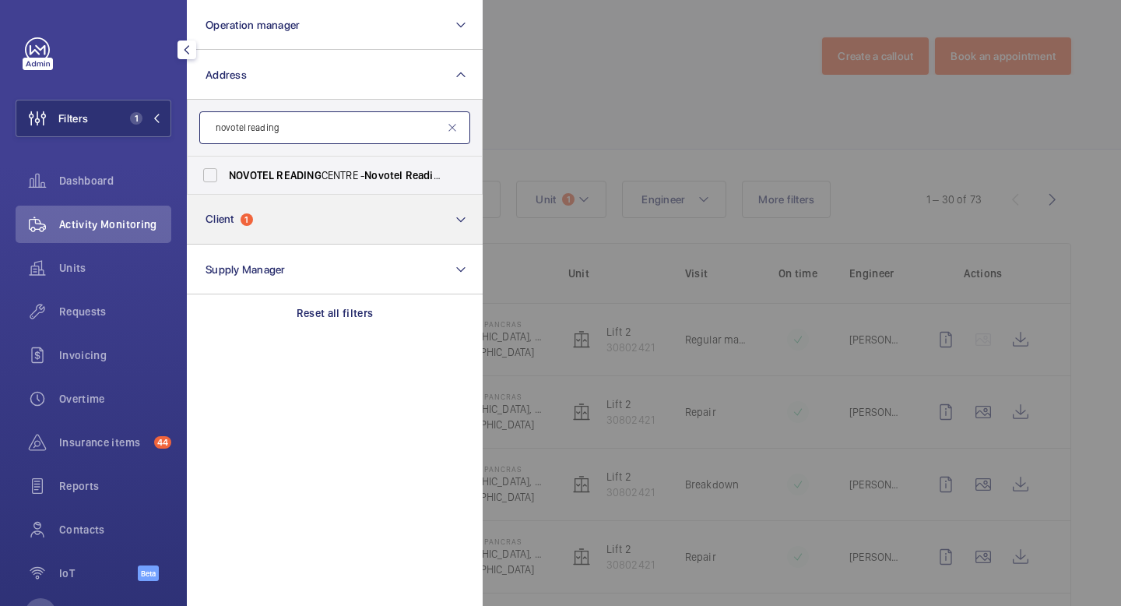
type input "novotel reading"
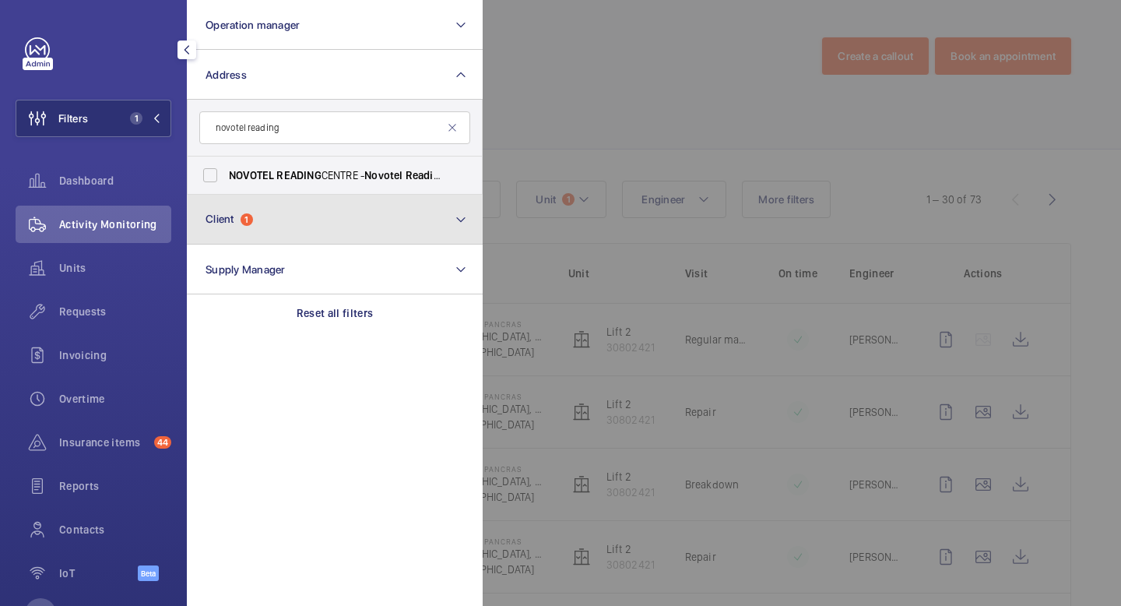
click at [361, 211] on button "Client 1" at bounding box center [335, 220] width 296 height 50
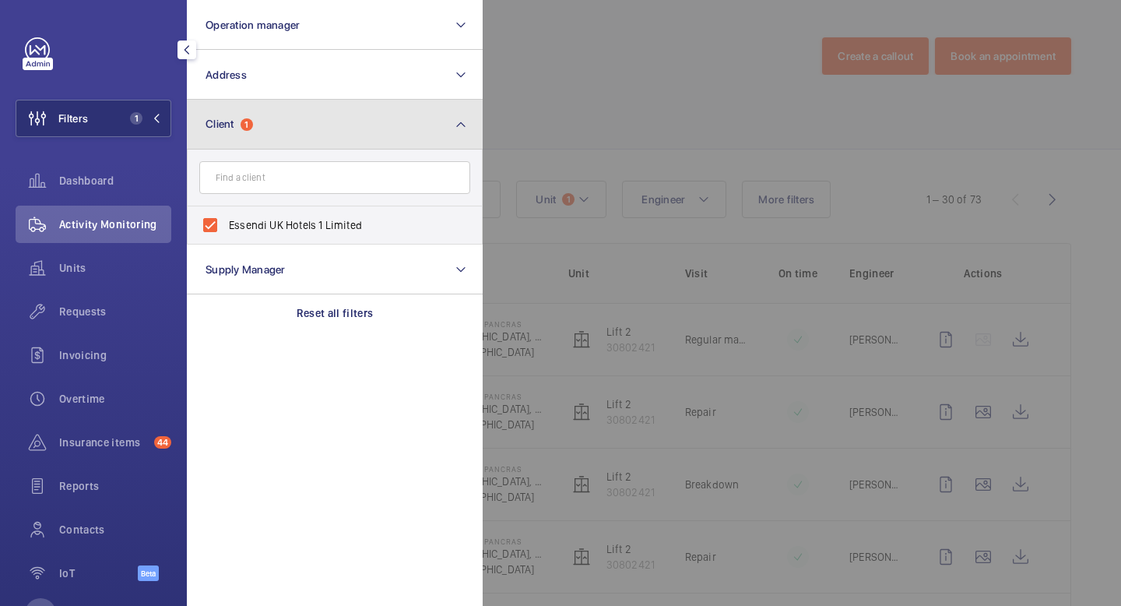
click at [360, 122] on button "Client 1" at bounding box center [335, 125] width 296 height 50
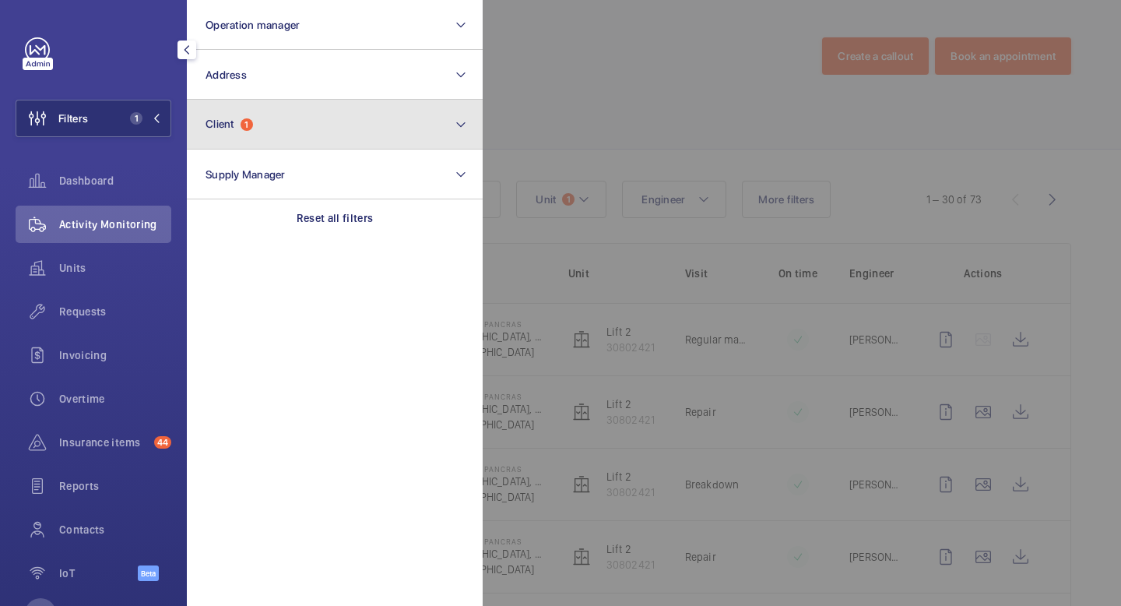
click at [360, 122] on button "Client 1" at bounding box center [335, 125] width 296 height 50
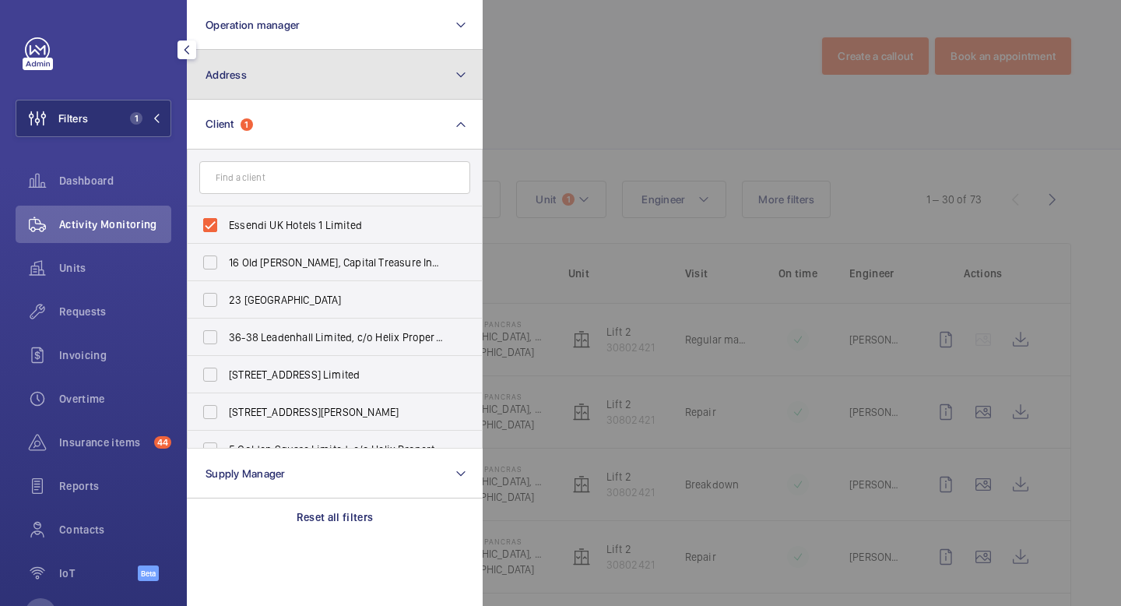
click at [366, 84] on button "Address" at bounding box center [335, 75] width 296 height 50
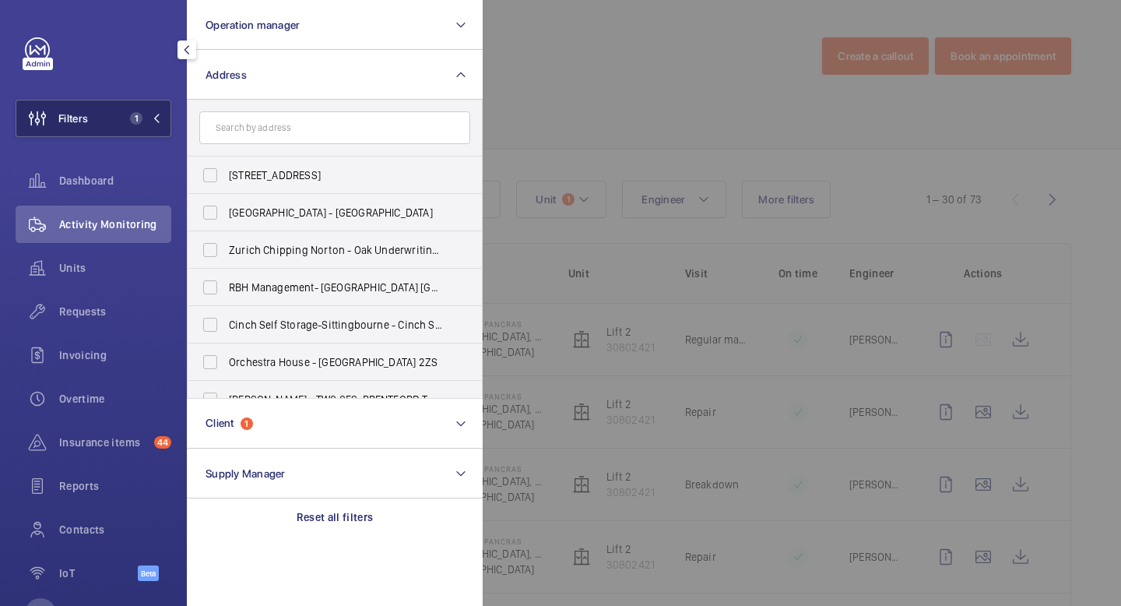
click at [165, 115] on button "Filters 1" at bounding box center [94, 118] width 156 height 37
